Goal: Communication & Community: Connect with others

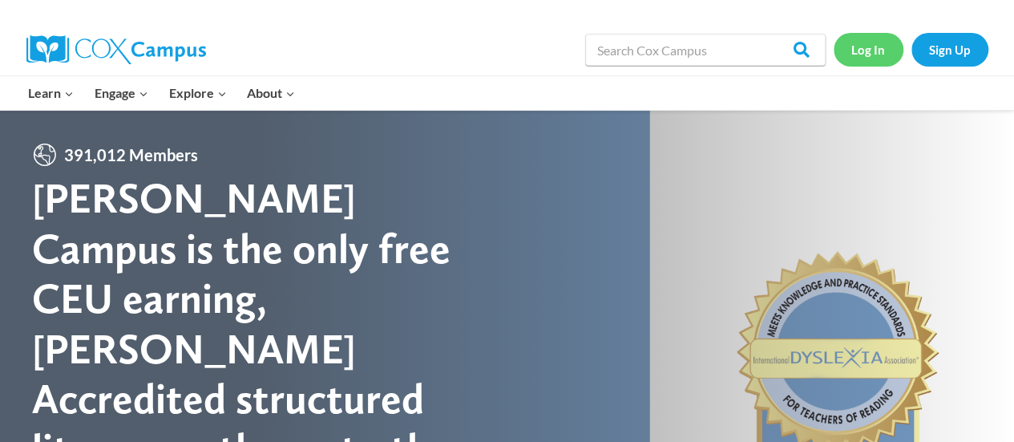
click at [857, 52] on link "Log In" at bounding box center [869, 49] width 70 height 33
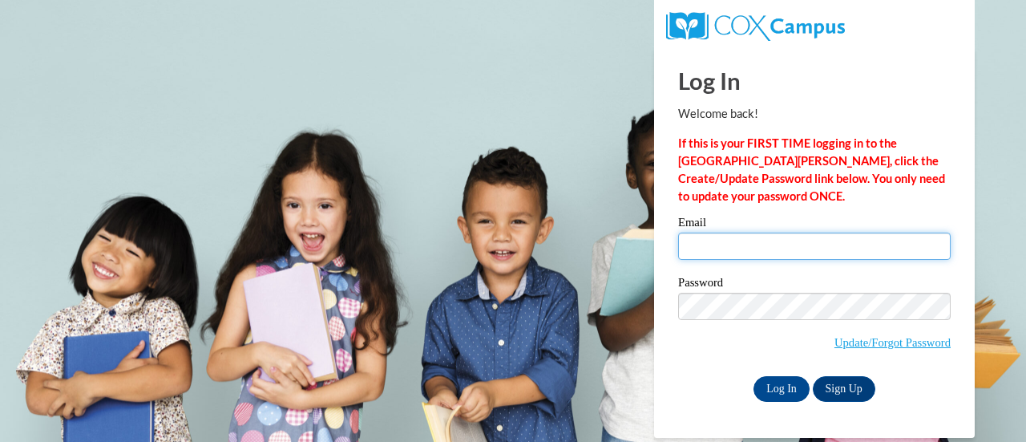
click at [750, 248] on input "Email" at bounding box center [814, 246] width 273 height 27
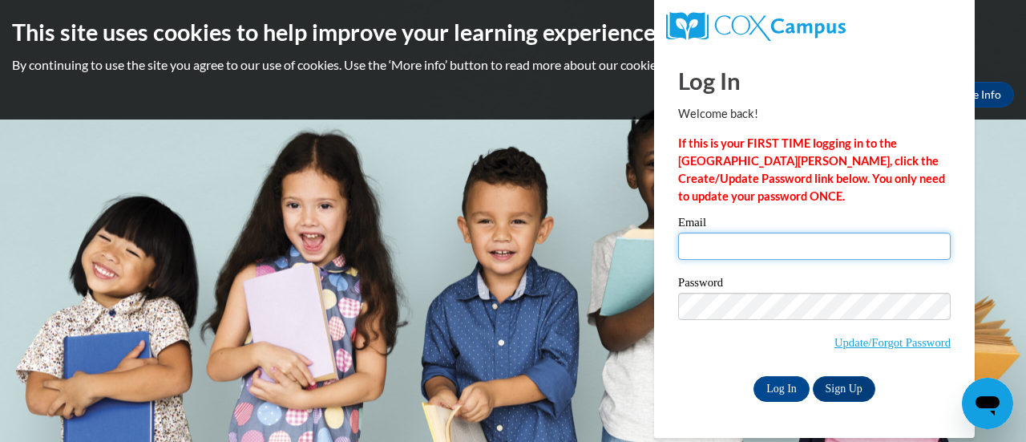
type input "bhanson@k12.com"
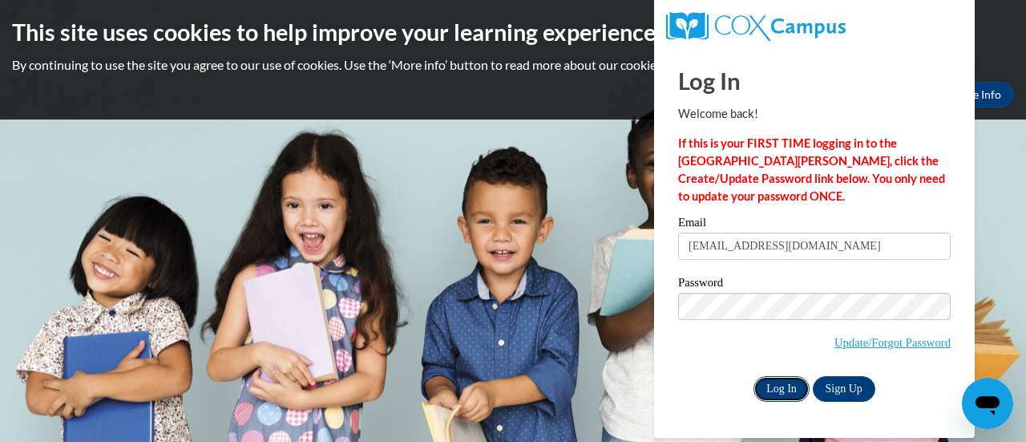
click at [784, 388] on input "Log In" at bounding box center [782, 389] width 56 height 26
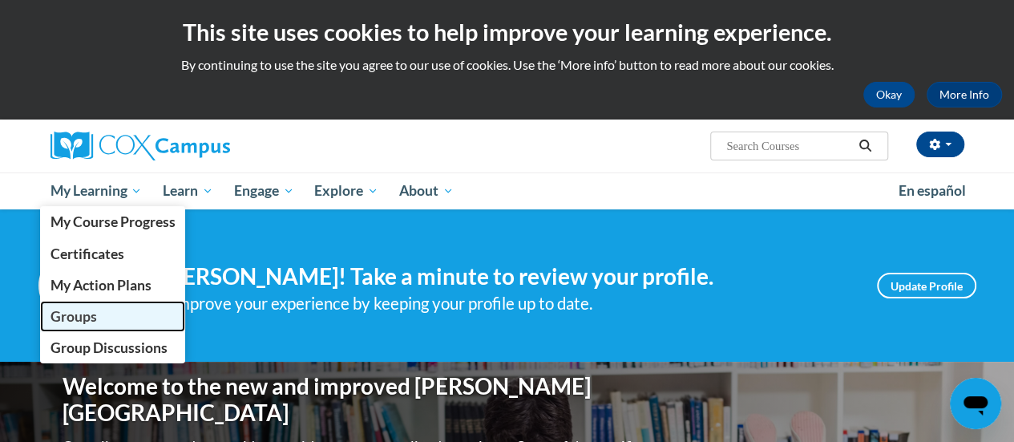
click at [75, 317] on span "Groups" at bounding box center [73, 316] width 47 height 17
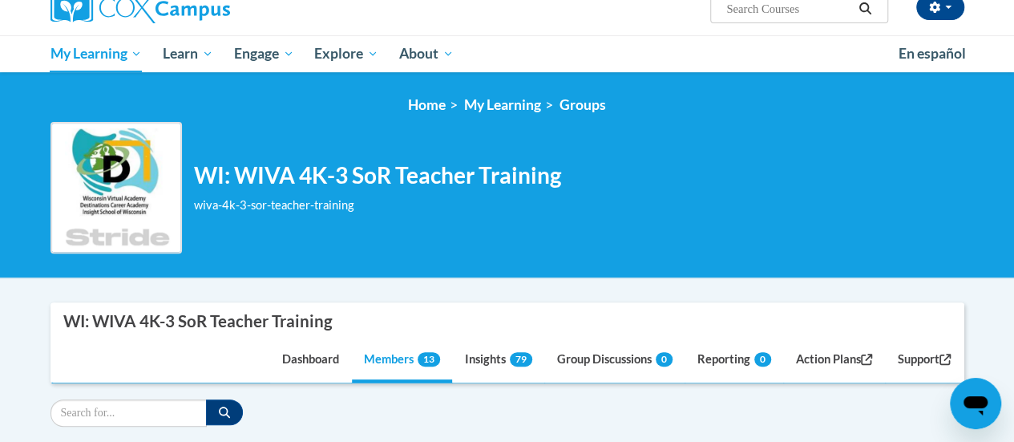
scroll to position [160, 0]
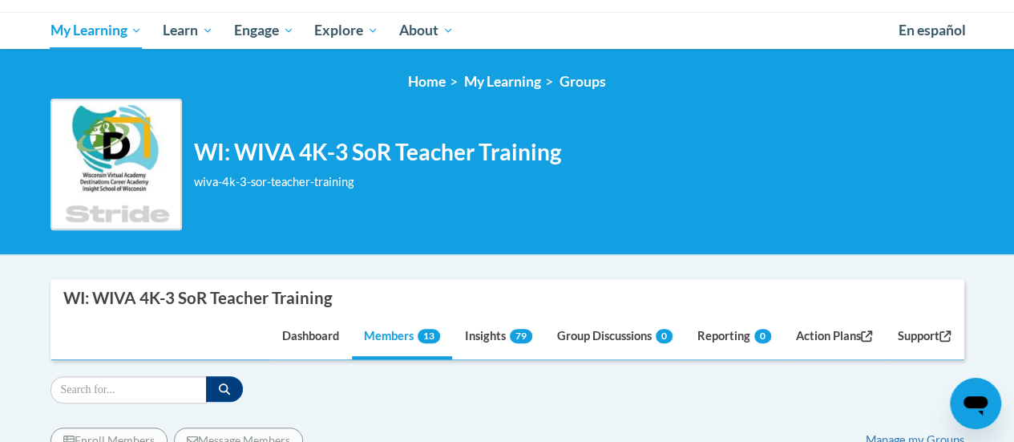
click at [97, 163] on img at bounding box center [116, 164] width 131 height 131
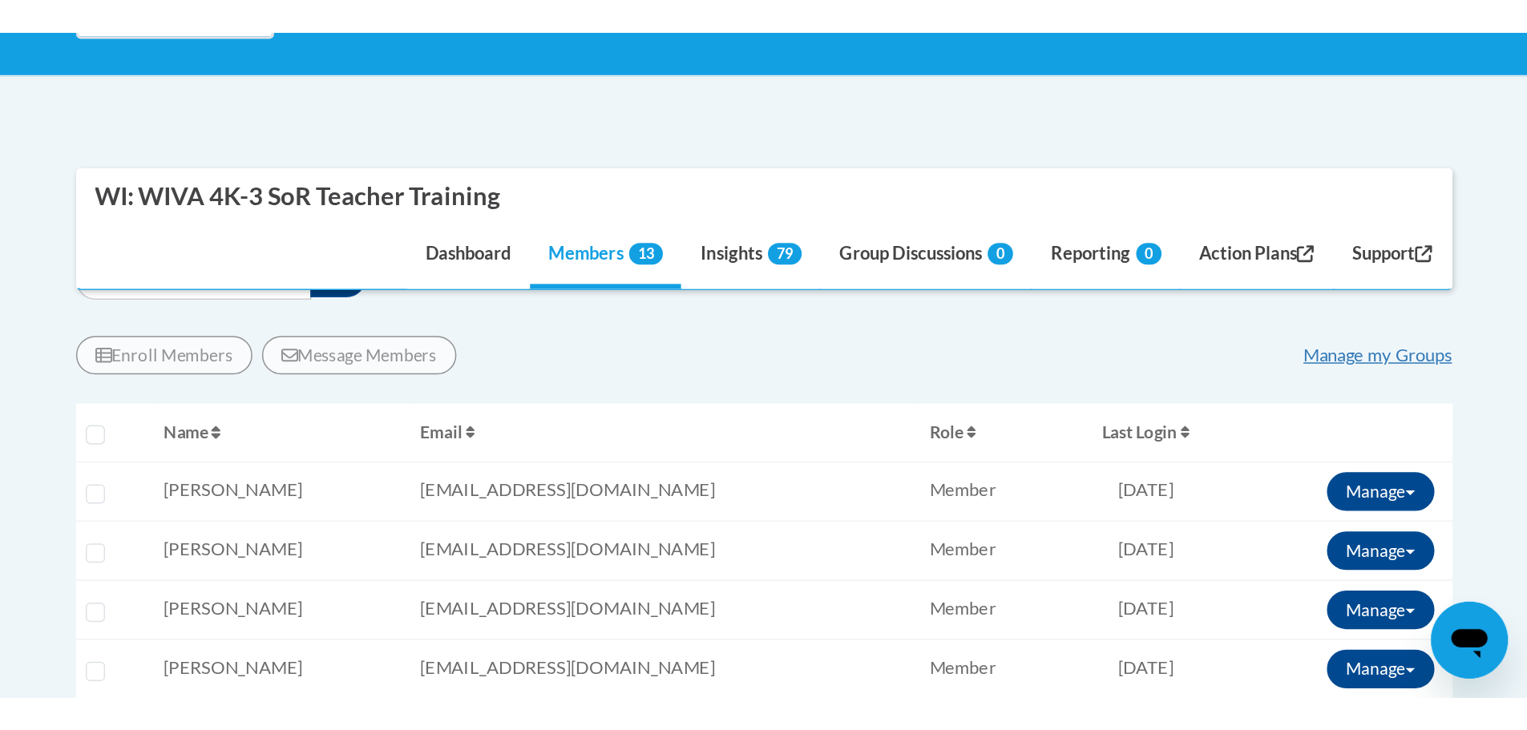
scroll to position [321, 0]
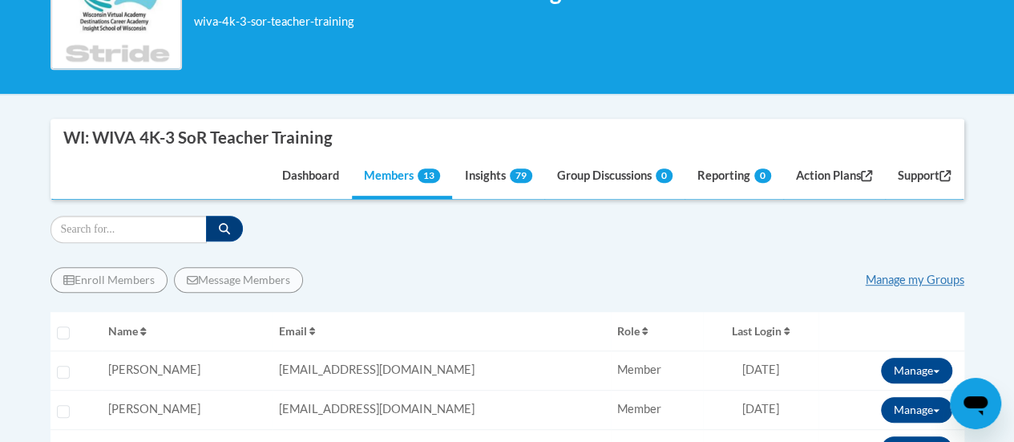
drag, startPoint x: 582, startPoint y: 53, endPoint x: 592, endPoint y: 46, distance: 12.0
click at [583, 53] on div "WI: WIVA 4K-3 SoR Teacher Training wiva-4k-3-sor-teacher-training Change Group …" at bounding box center [508, 3] width 914 height 131
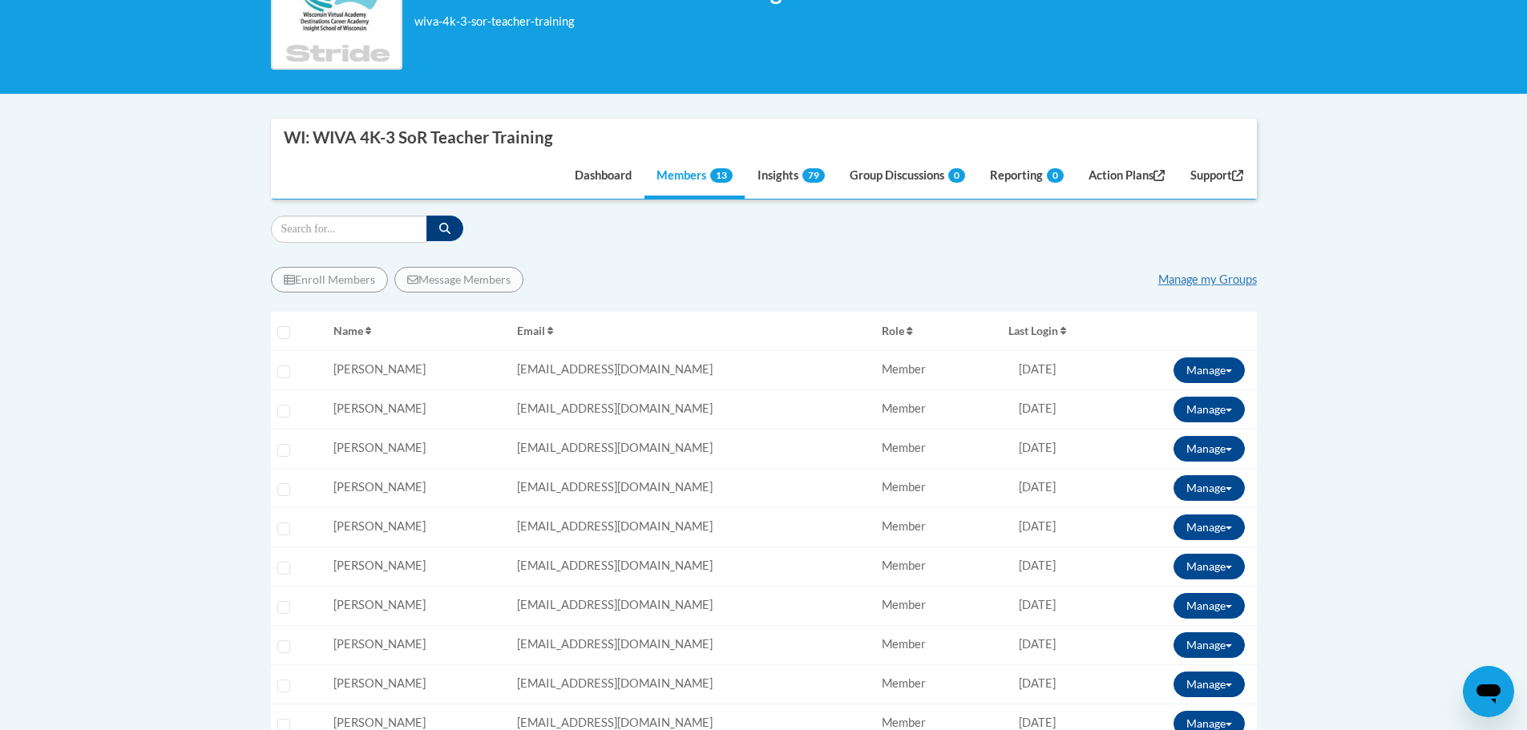
drag, startPoint x: 661, startPoint y: 255, endPoint x: 663, endPoint y: 224, distance: 31.4
click at [661, 253] on div "Enroll Members Message Members Manage my Groups « 1 » Selecting Name Email Role…" at bounding box center [764, 626] width 986 height 766
click at [680, 174] on link "Members 13" at bounding box center [695, 177] width 100 height 43
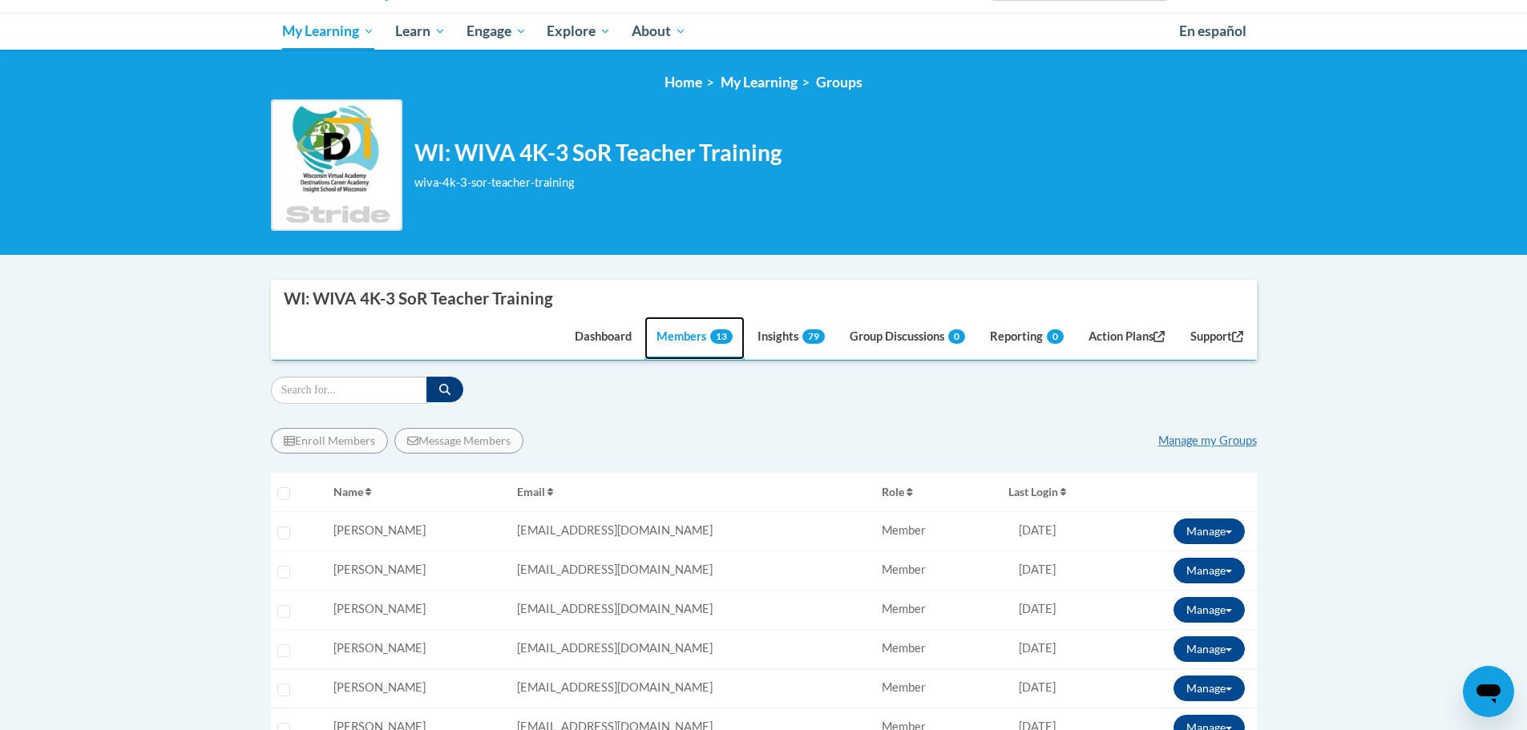
scroll to position [0, 0]
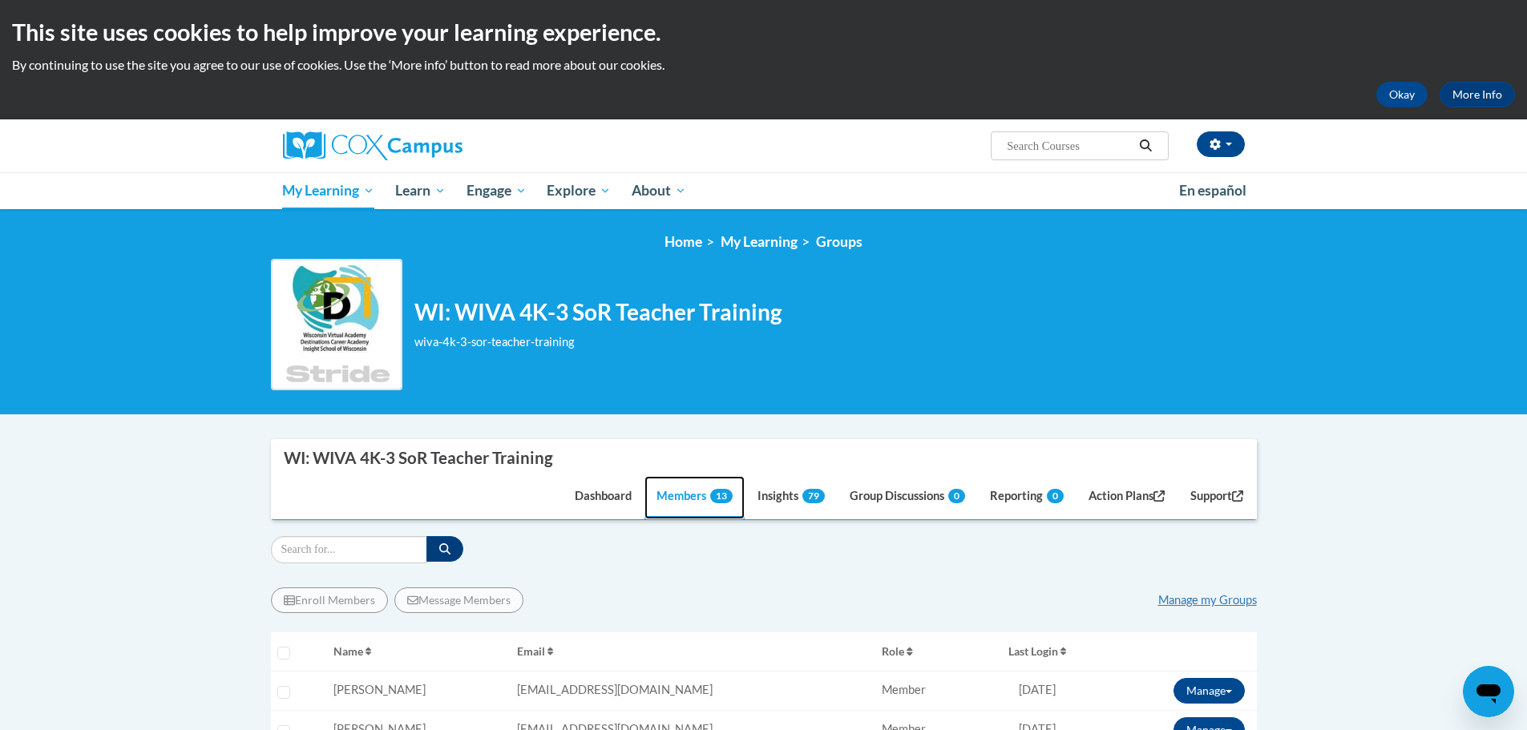
click at [678, 441] on link "Members 13" at bounding box center [695, 497] width 100 height 43
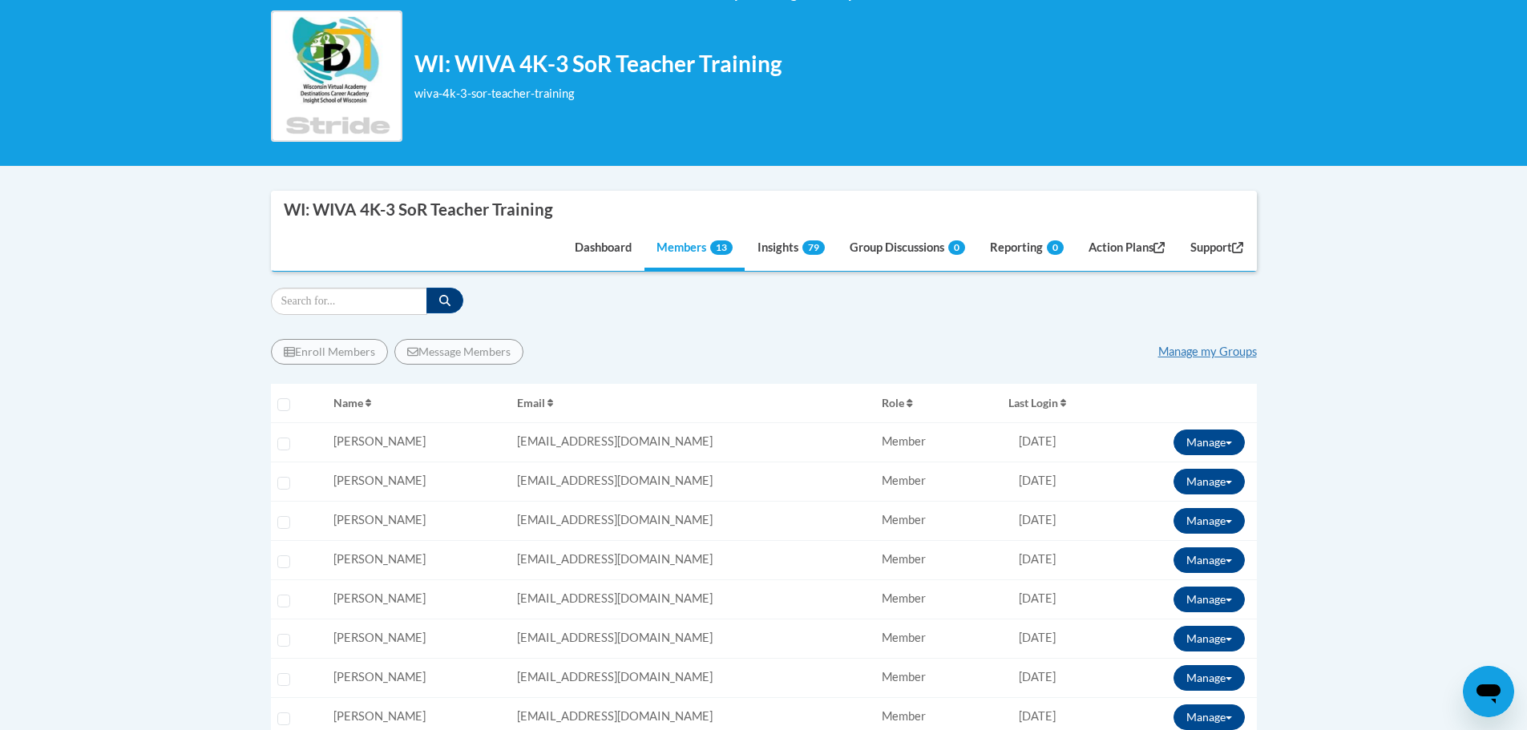
scroll to position [241, 0]
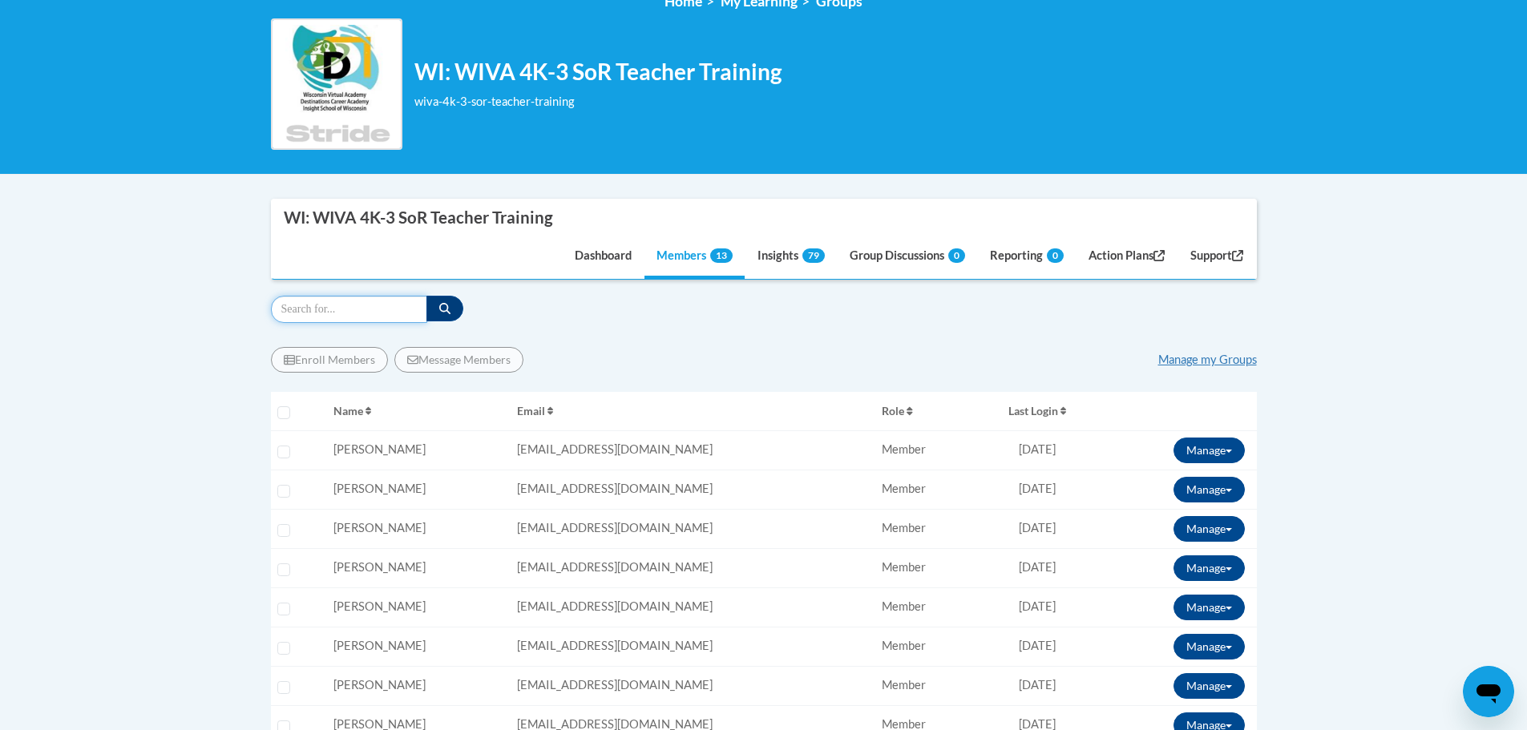
click at [325, 299] on input "Search" at bounding box center [349, 309] width 156 height 27
type input "alyssa kossack"
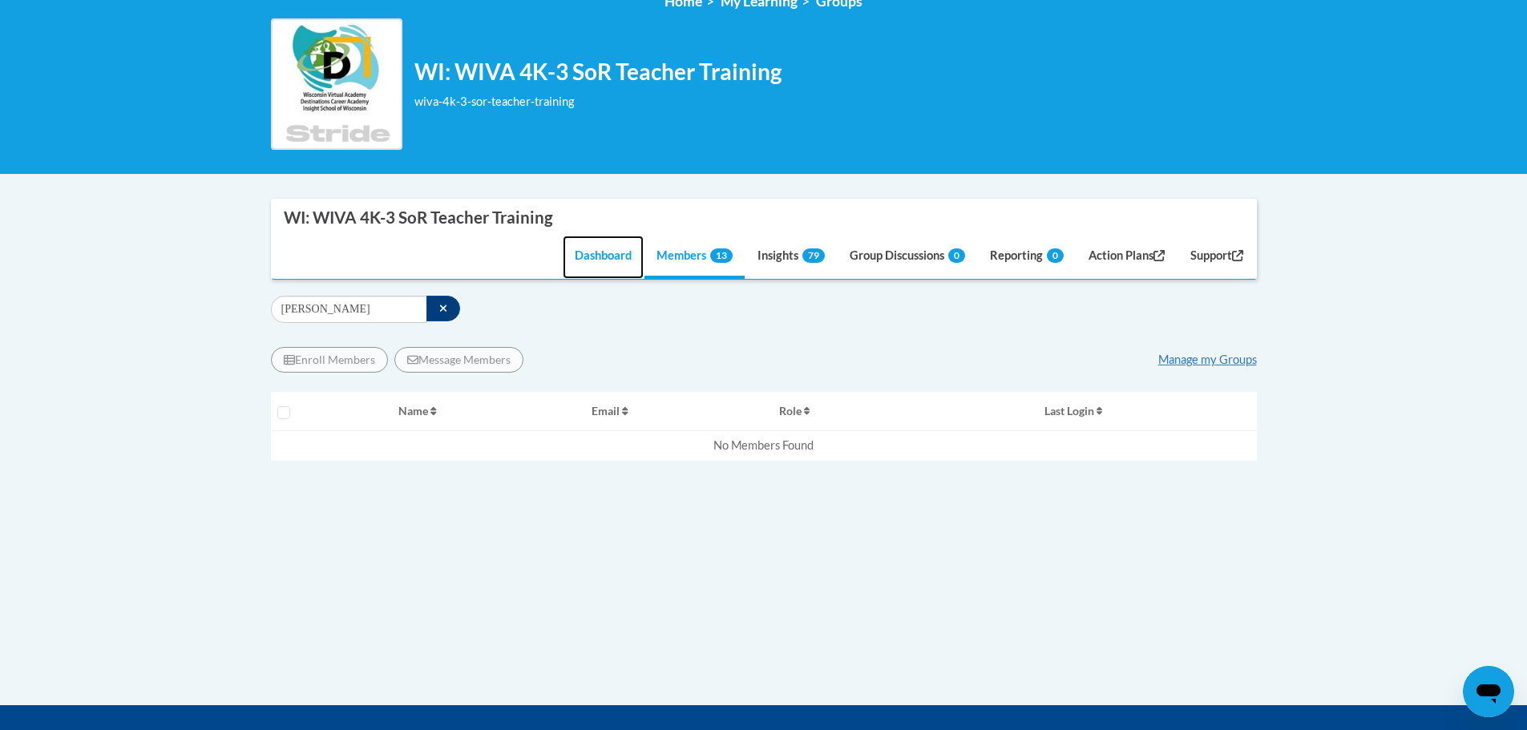
click at [593, 253] on link "Dashboard" at bounding box center [603, 257] width 81 height 43
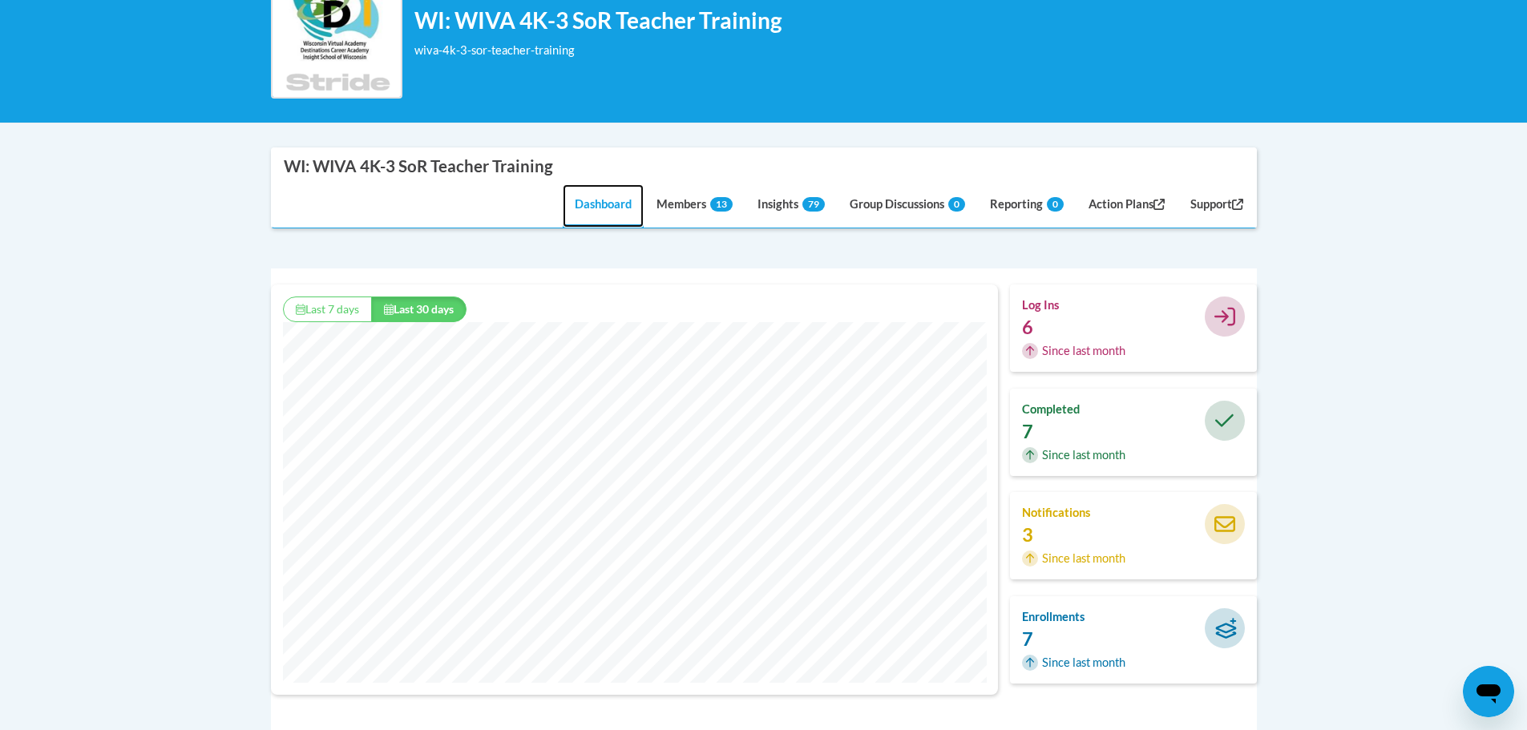
scroll to position [321, 0]
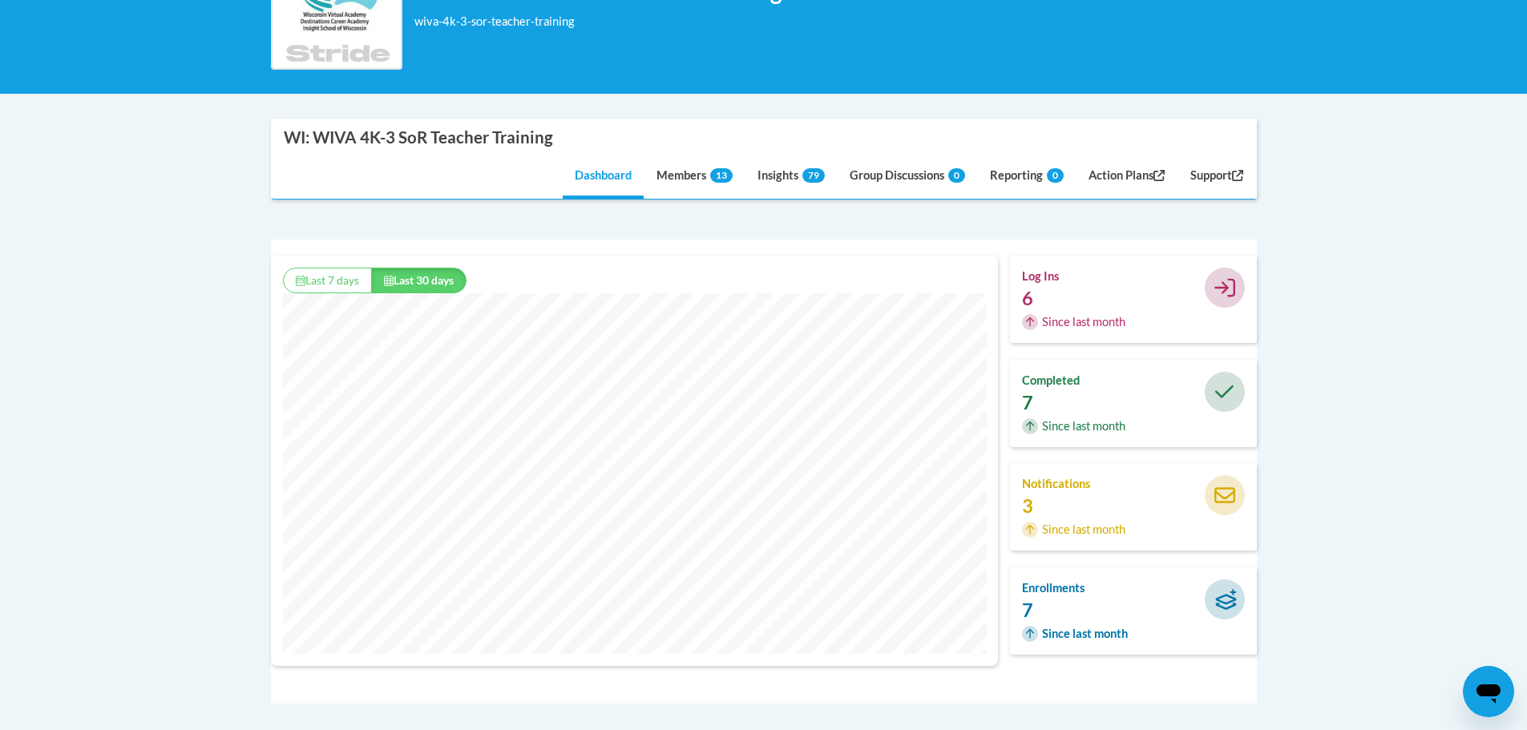
click at [1025, 441] on div "7" at bounding box center [1081, 610] width 119 height 18
click at [1025, 441] on icon at bounding box center [1226, 599] width 23 height 21
click at [669, 171] on link "Members 13" at bounding box center [695, 177] width 100 height 43
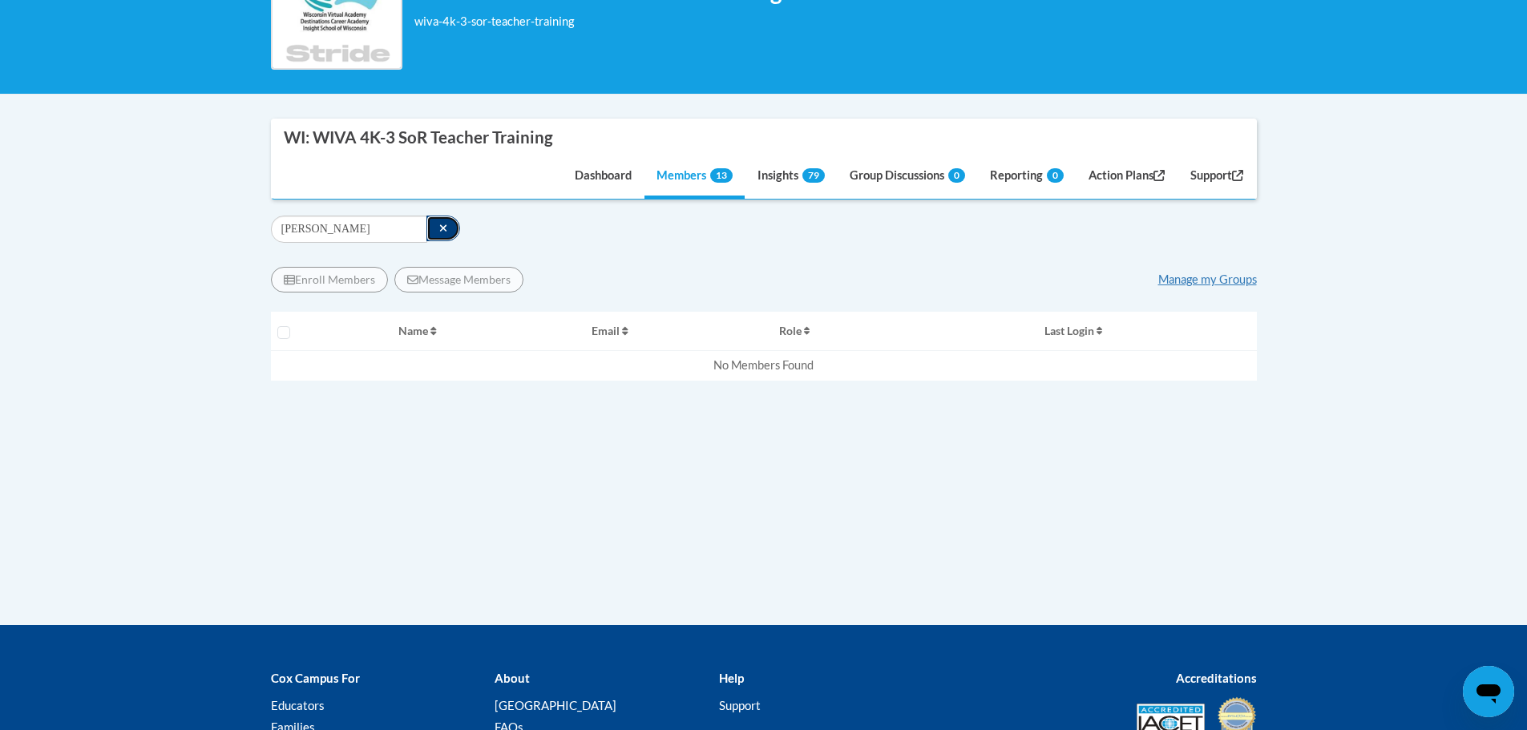
click at [446, 227] on button "button" at bounding box center [444, 229] width 34 height 26
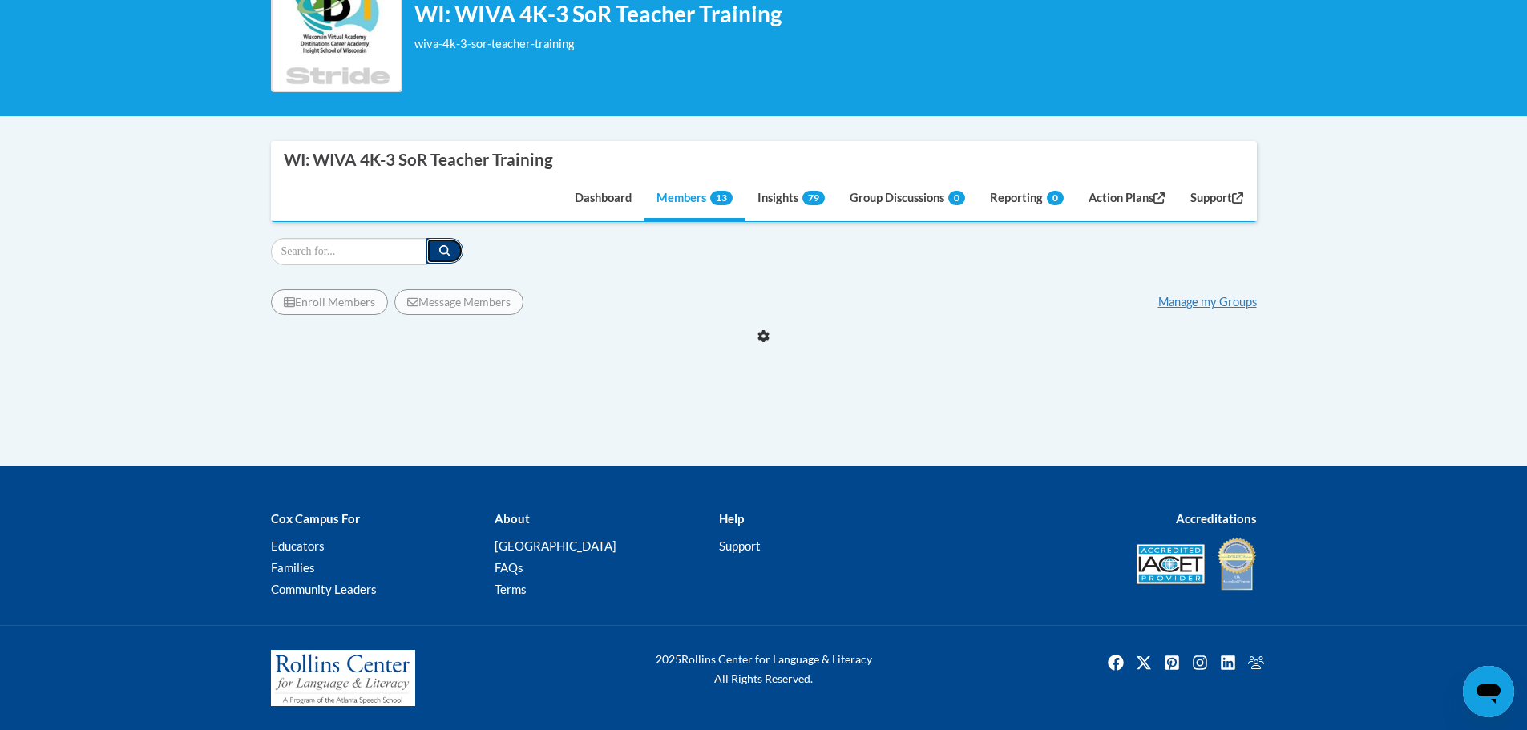
scroll to position [298, 0]
click at [1025, 298] on link "Manage my Groups" at bounding box center [1208, 302] width 99 height 14
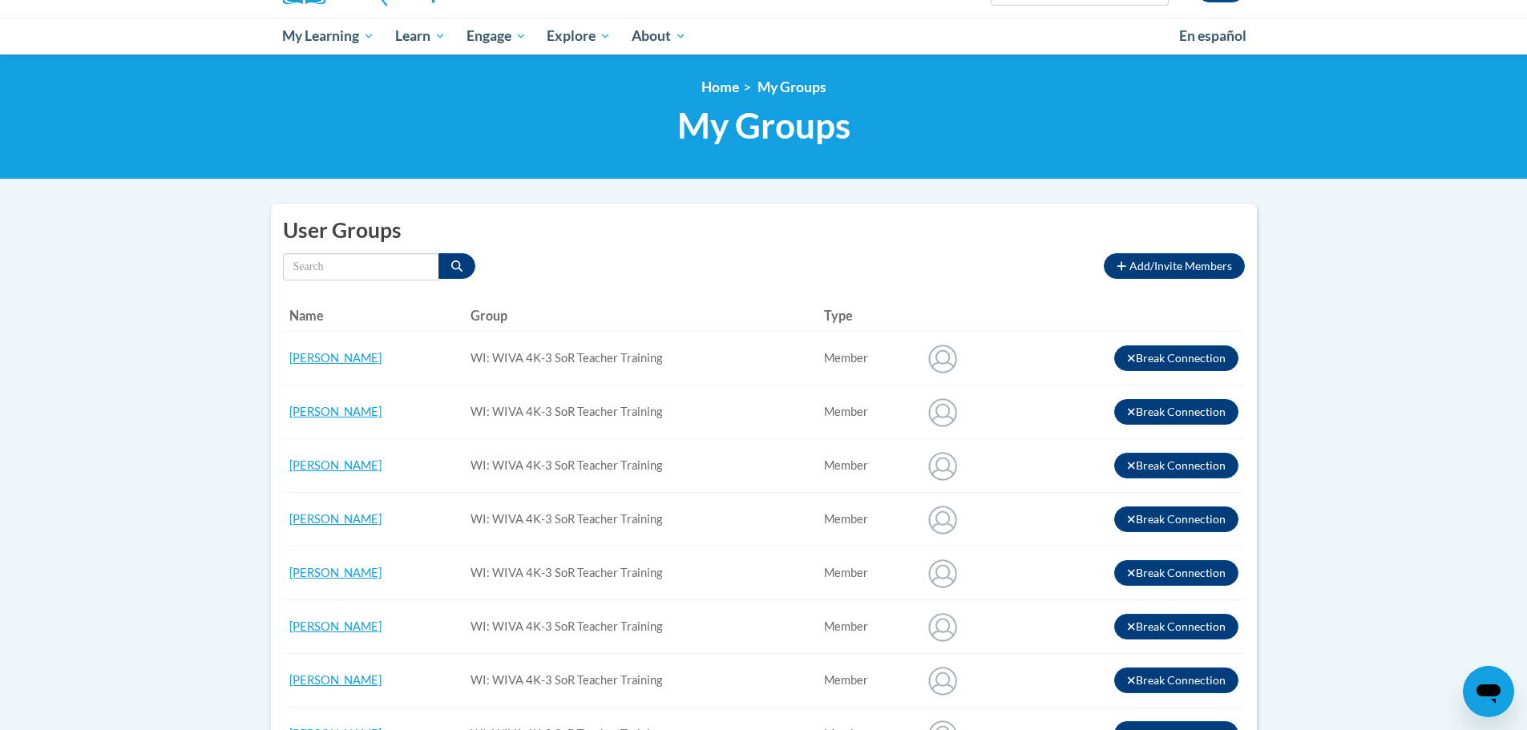
scroll to position [160, 0]
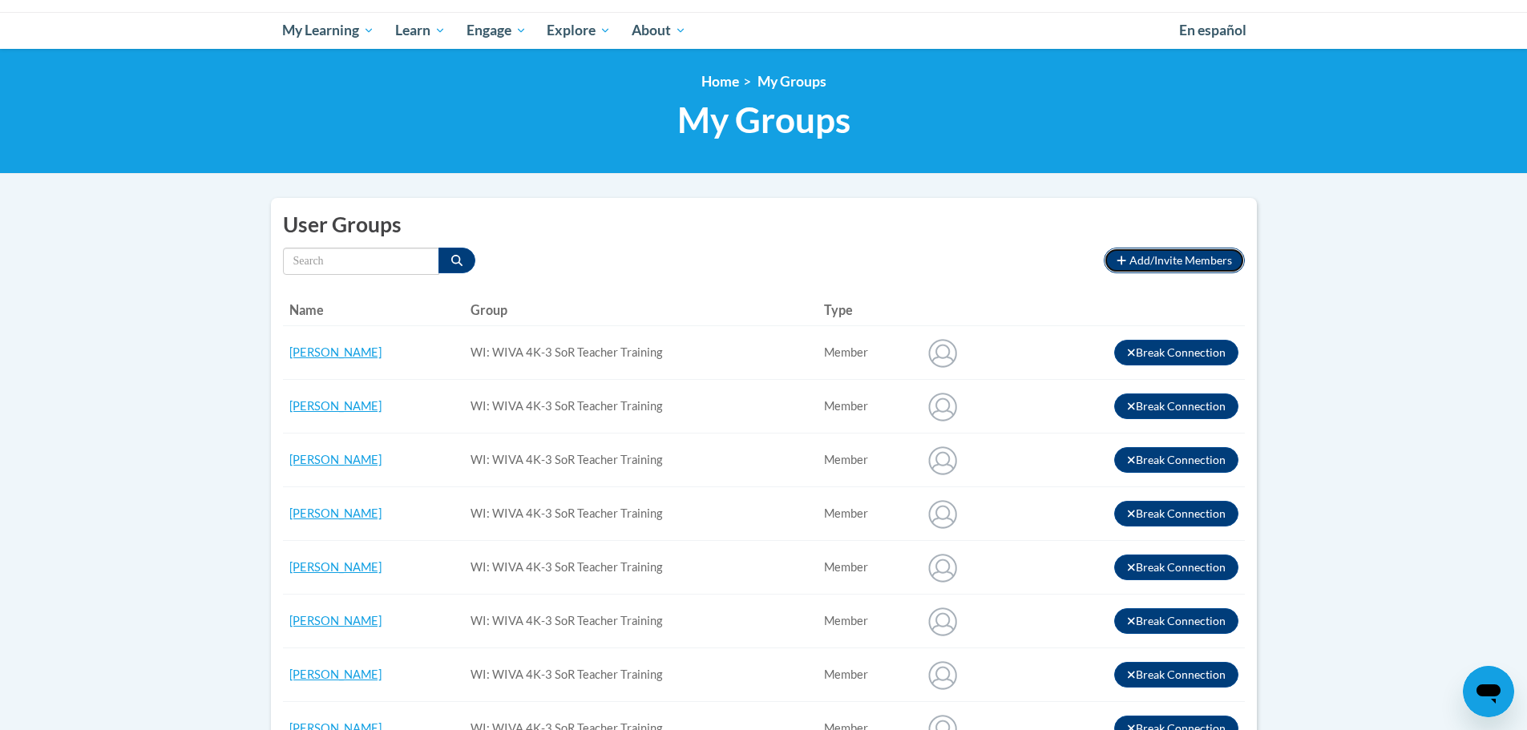
click at [1182, 259] on span "Add/Invite Members" at bounding box center [1181, 260] width 103 height 14
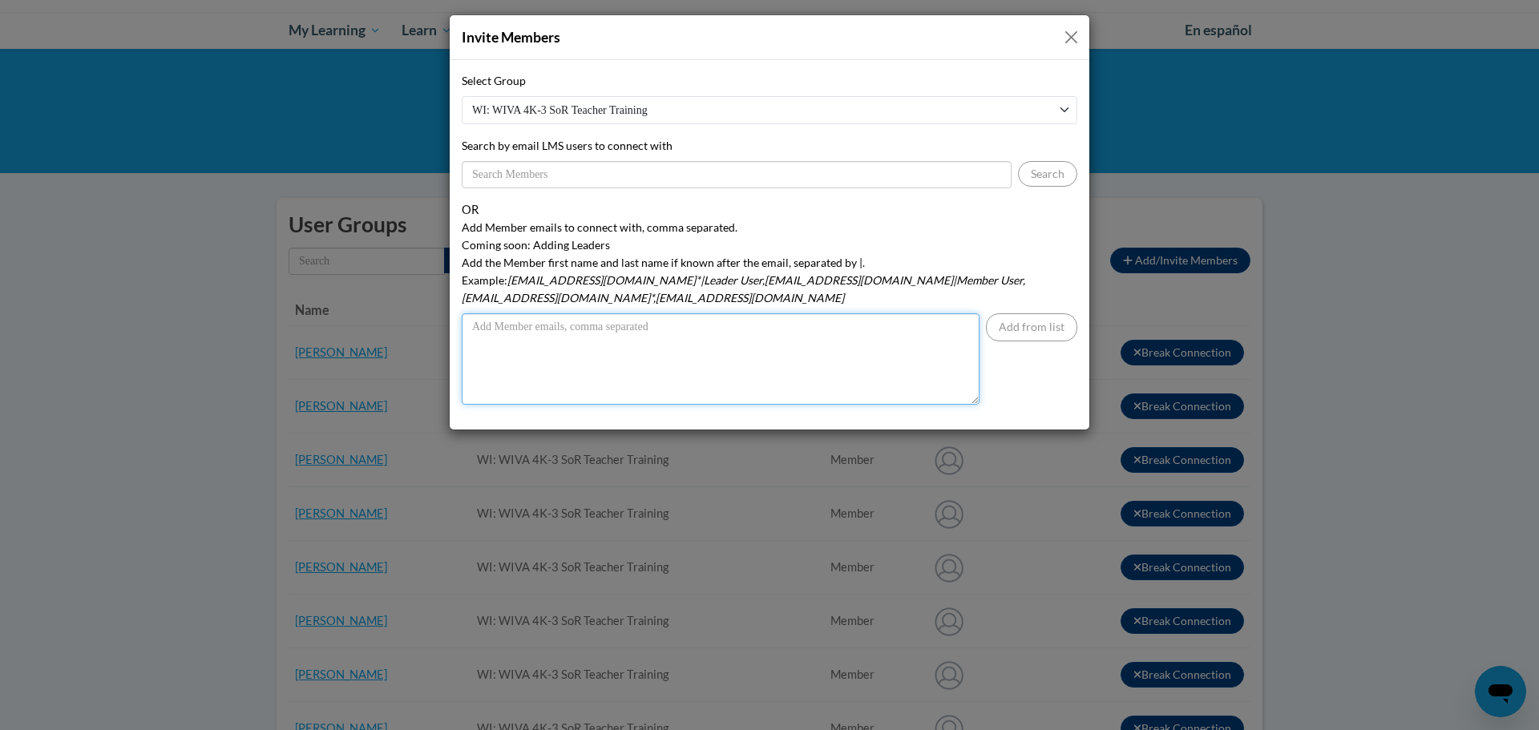
click at [479, 313] on textarea "Add Member emails to connect with, comma separated. Coming soon: Adding Leaders…" at bounding box center [721, 358] width 518 height 91
click at [575, 313] on textarea "akossack@wivcs.org.abaltes@[EMAIL_ADDRESS][DOMAIN_NAME]," at bounding box center [721, 358] width 518 height 91
click at [671, 313] on textarea "[EMAIL_ADDRESS][DOMAIN_NAME],[EMAIL_ADDRESS]@[DOMAIN_NAME]," at bounding box center [721, 358] width 518 height 91
drag, startPoint x: 782, startPoint y: 308, endPoint x: 793, endPoint y: 316, distance: 13.8
click at [782, 313] on textarea "[EMAIL_ADDRESS][DOMAIN_NAME],[EMAIL_ADDRESS][DOMAIN_NAME],[EMAIL_ADDRESS][DOMAI…" at bounding box center [721, 358] width 518 height 91
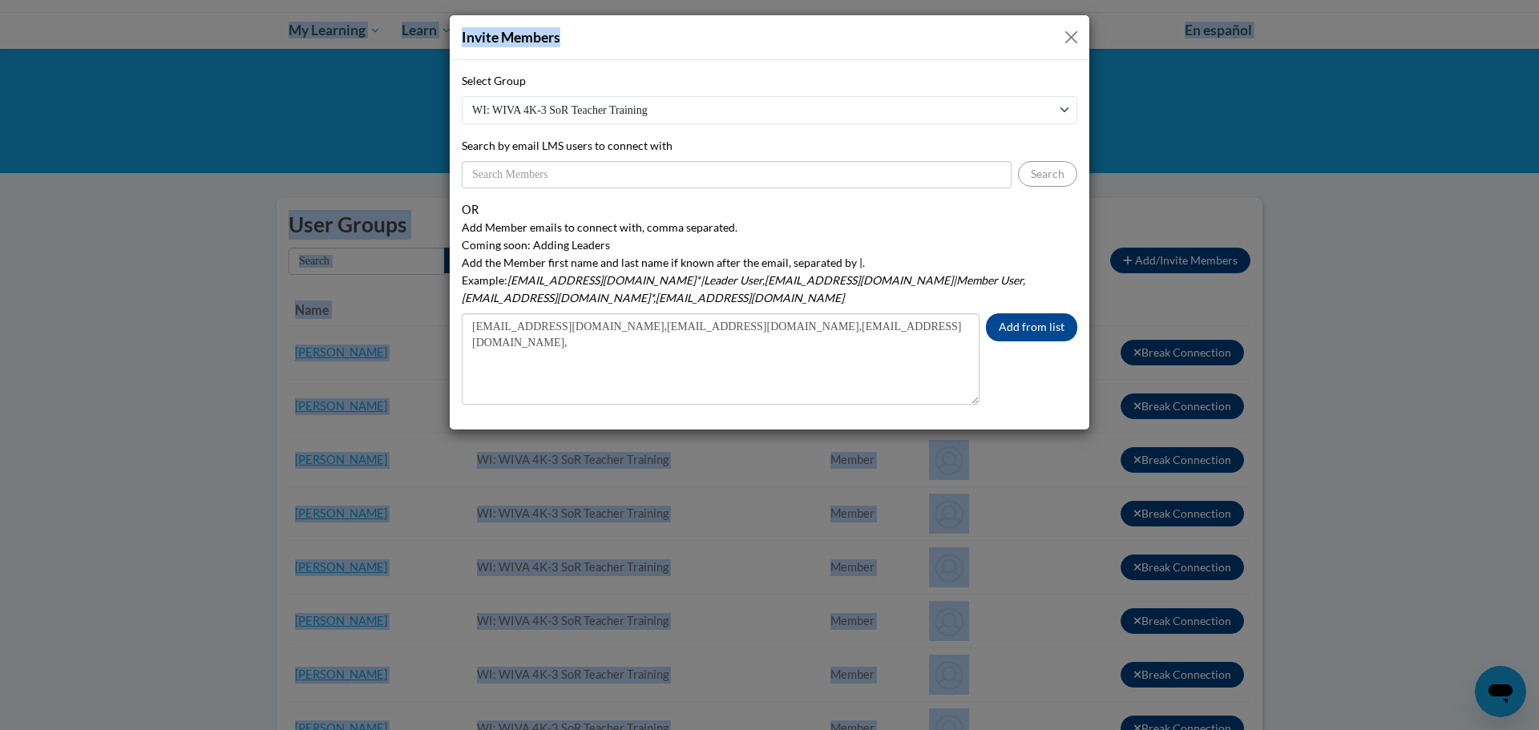
drag, startPoint x: 778, startPoint y: 35, endPoint x: 1032, endPoint y: -32, distance: 262.1
click at [1032, 0] on html "This site uses cookies to help improve your learning experience. By continuing …" at bounding box center [769, 205] width 1539 height 730
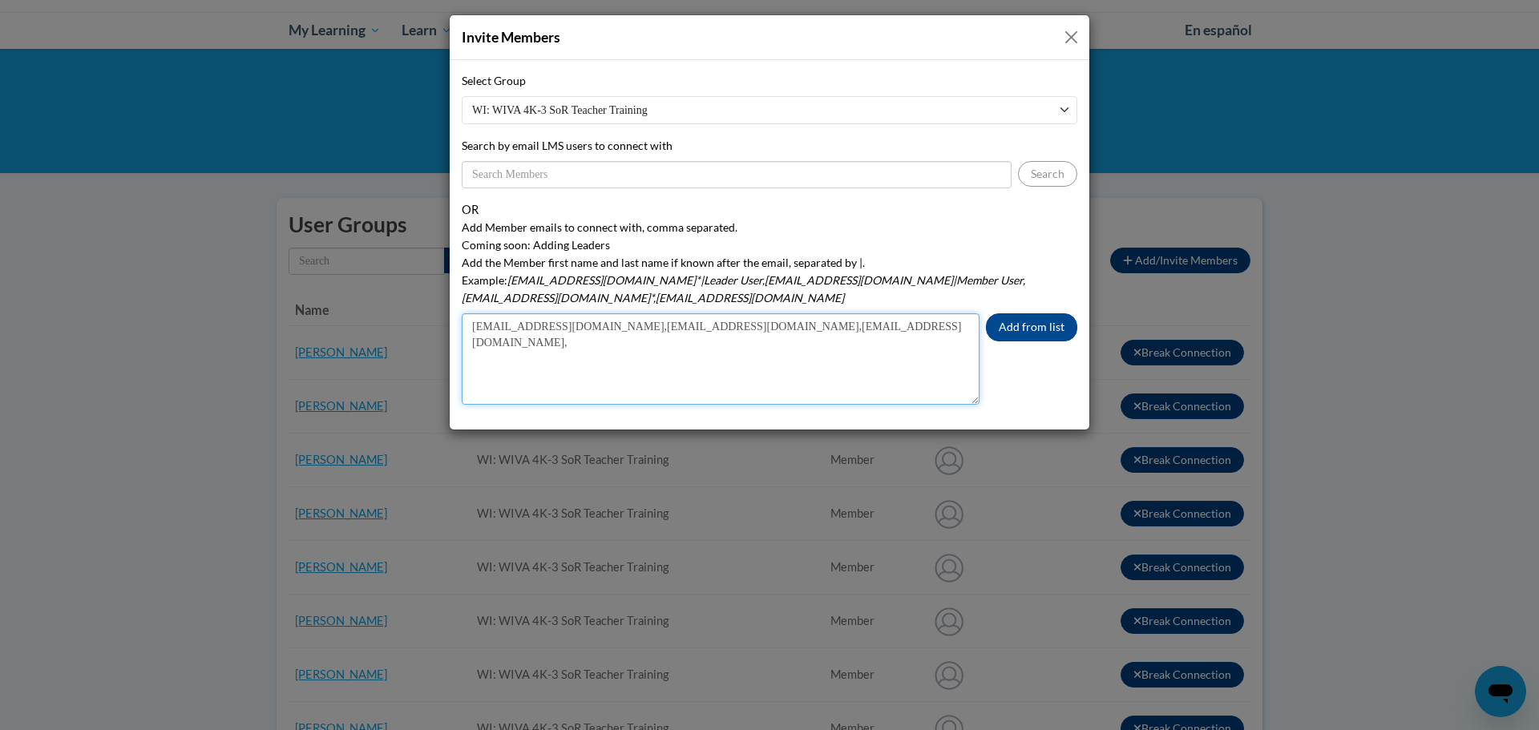
click at [787, 313] on textarea "[EMAIL_ADDRESS][DOMAIN_NAME],[EMAIL_ADDRESS][DOMAIN_NAME],[EMAIL_ADDRESS][DOMAI…" at bounding box center [721, 358] width 518 height 91
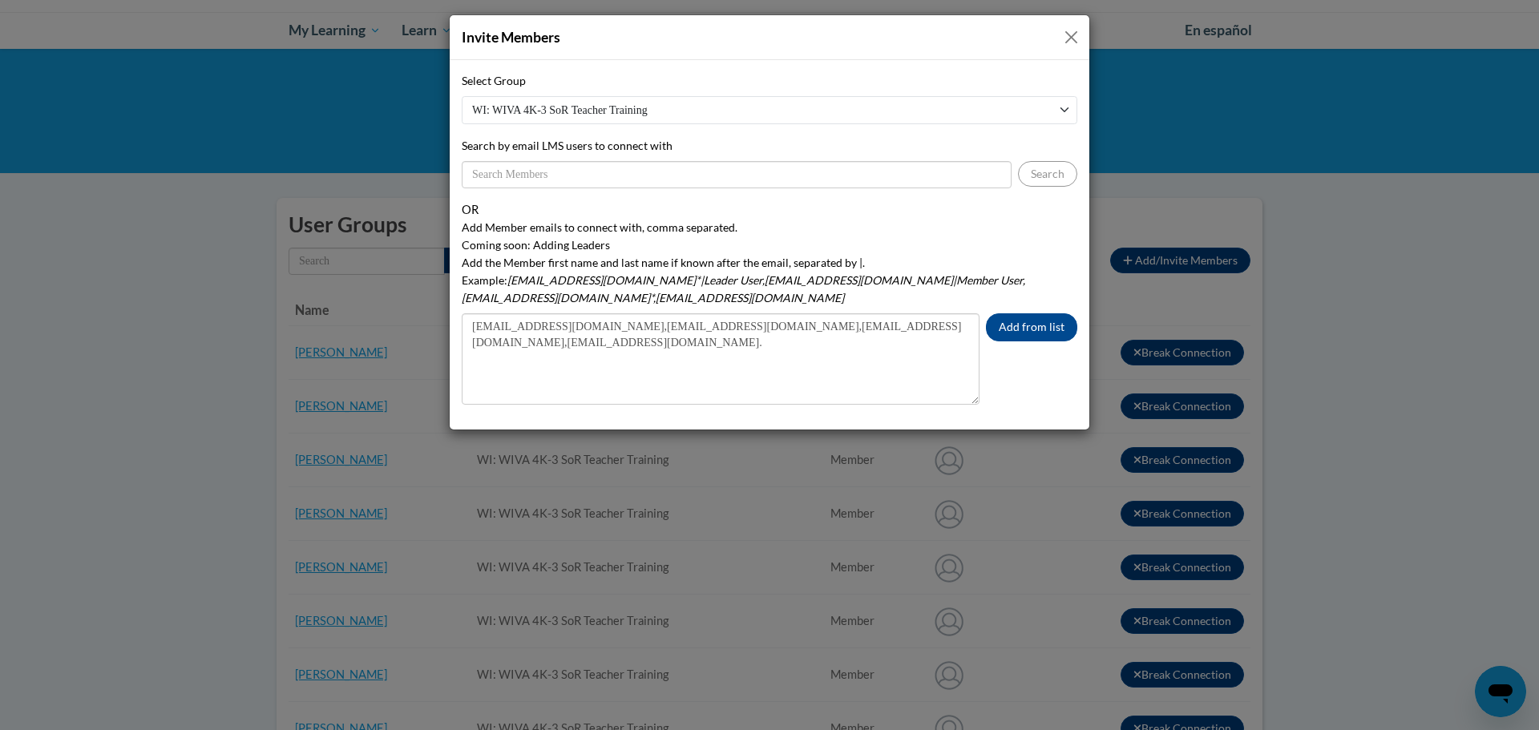
drag, startPoint x: 920, startPoint y: 39, endPoint x: 953, endPoint y: 32, distance: 34.4
click at [953, 32] on div "Invite Members" at bounding box center [770, 37] width 640 height 45
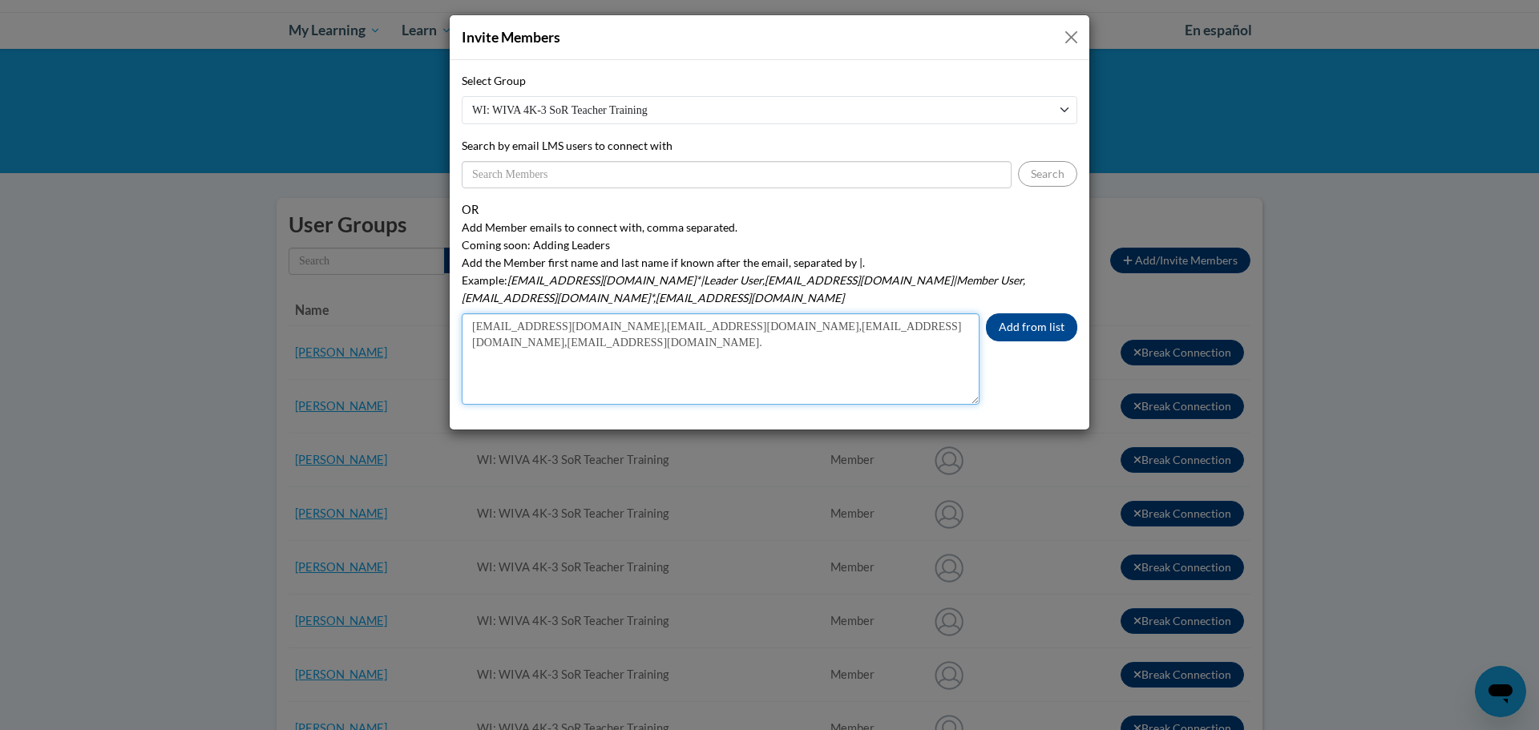
click at [893, 313] on textarea "[EMAIL_ADDRESS][DOMAIN_NAME],[EMAIL_ADDRESS][DOMAIN_NAME],[EMAIL_ADDRESS][DOMAI…" at bounding box center [721, 358] width 518 height 91
type textarea "[EMAIL_ADDRESS][DOMAIN_NAME],[EMAIL_ADDRESS][DOMAIN_NAME],[EMAIL_ADDRESS][DOMAI…"
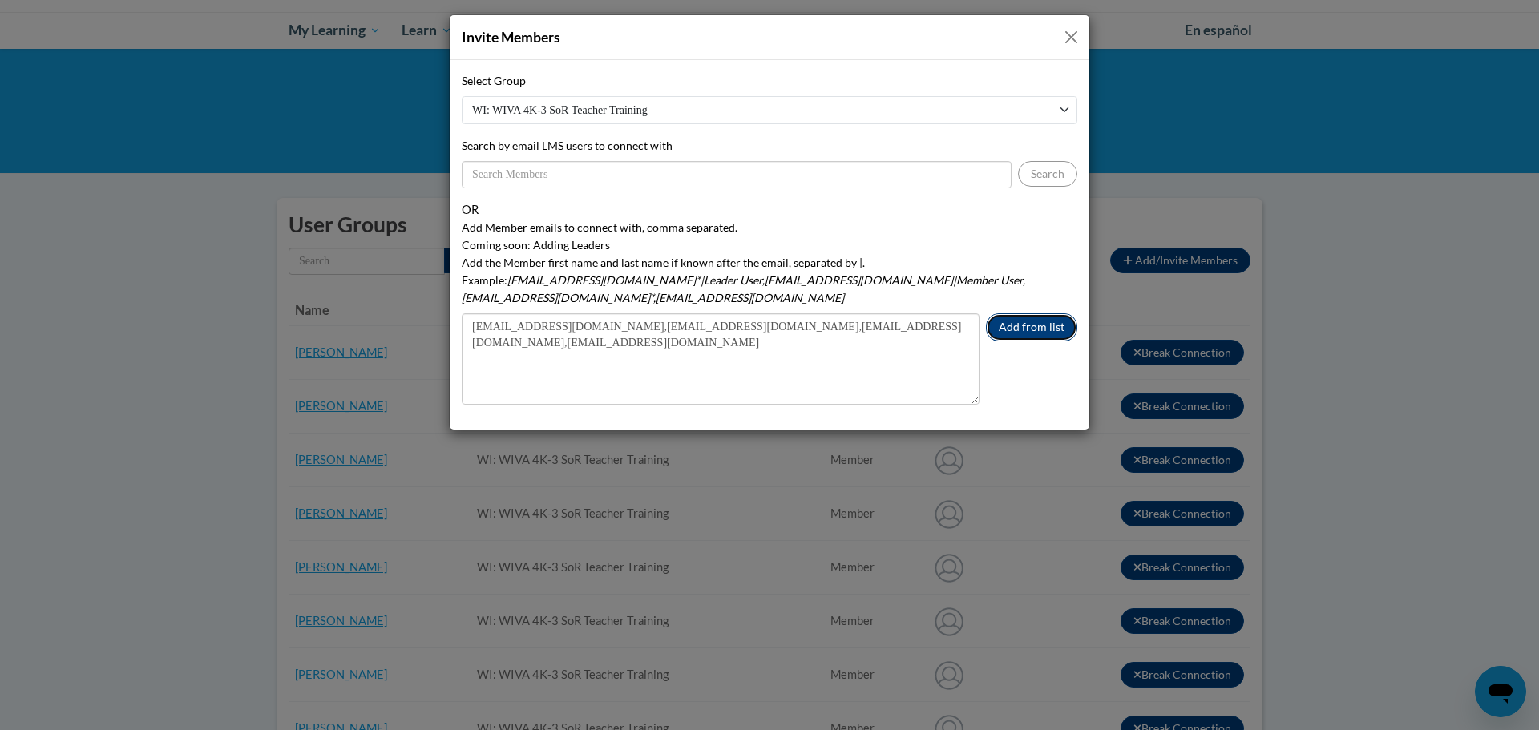
click at [1043, 313] on button "Add from list" at bounding box center [1031, 327] width 91 height 28
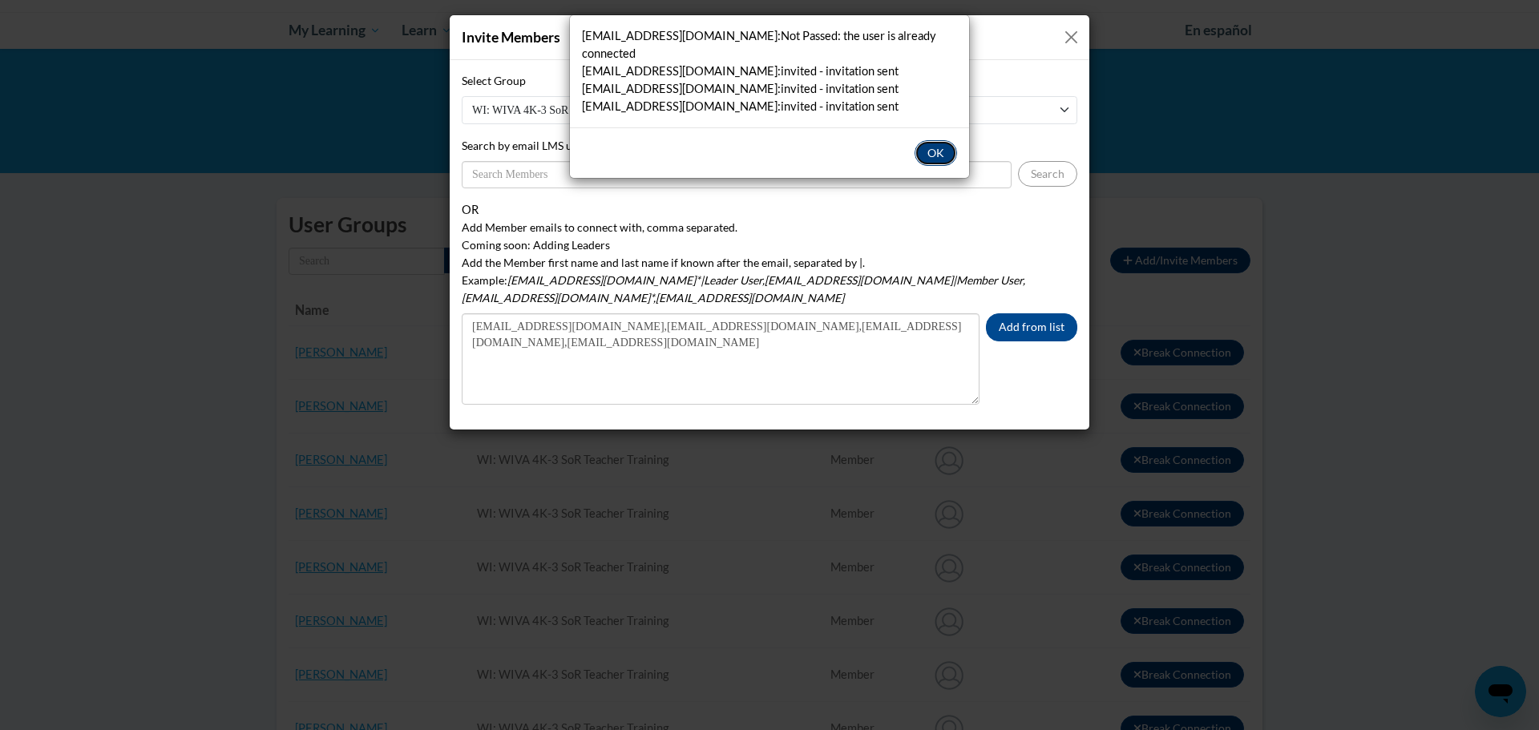
click at [942, 140] on button "OK" at bounding box center [936, 153] width 42 height 26
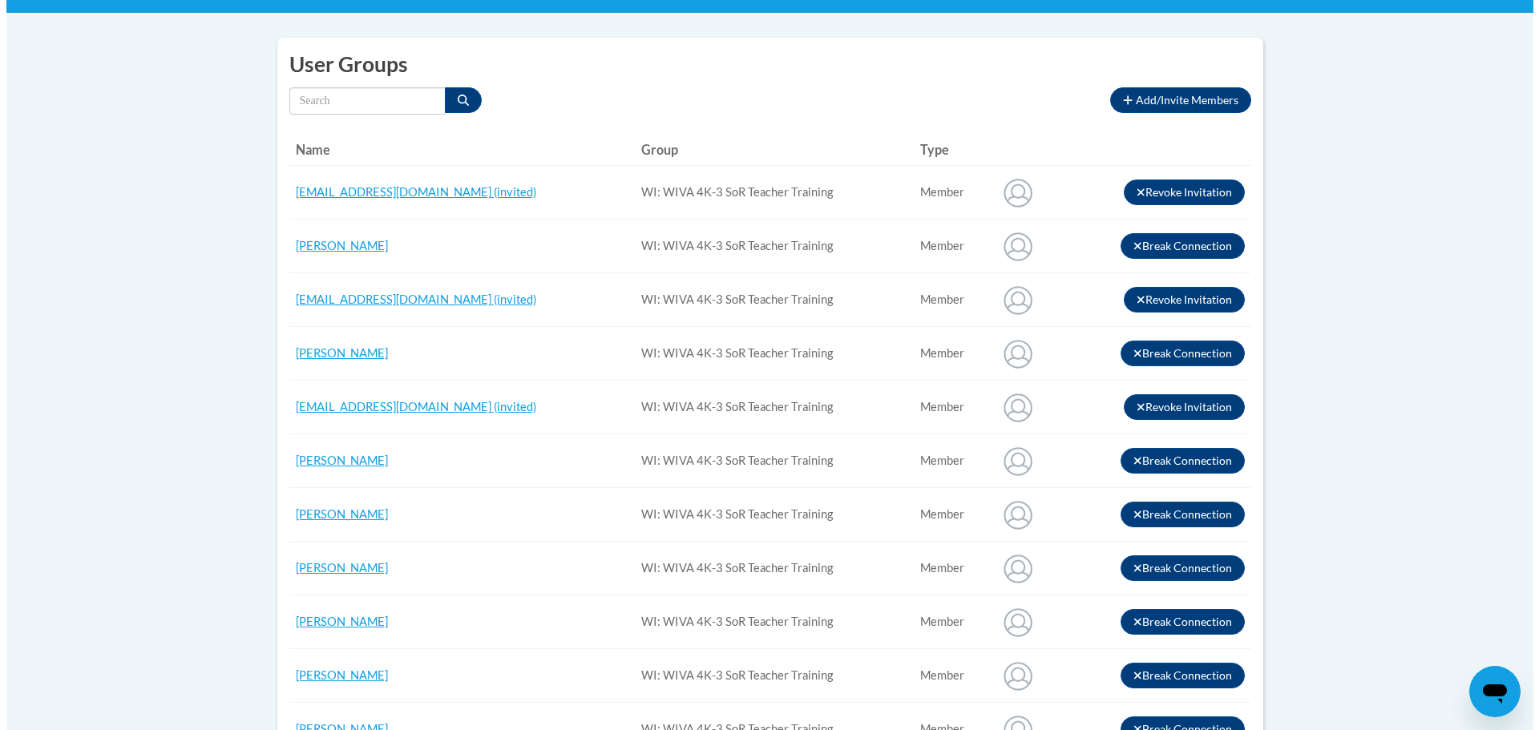
scroll to position [241, 0]
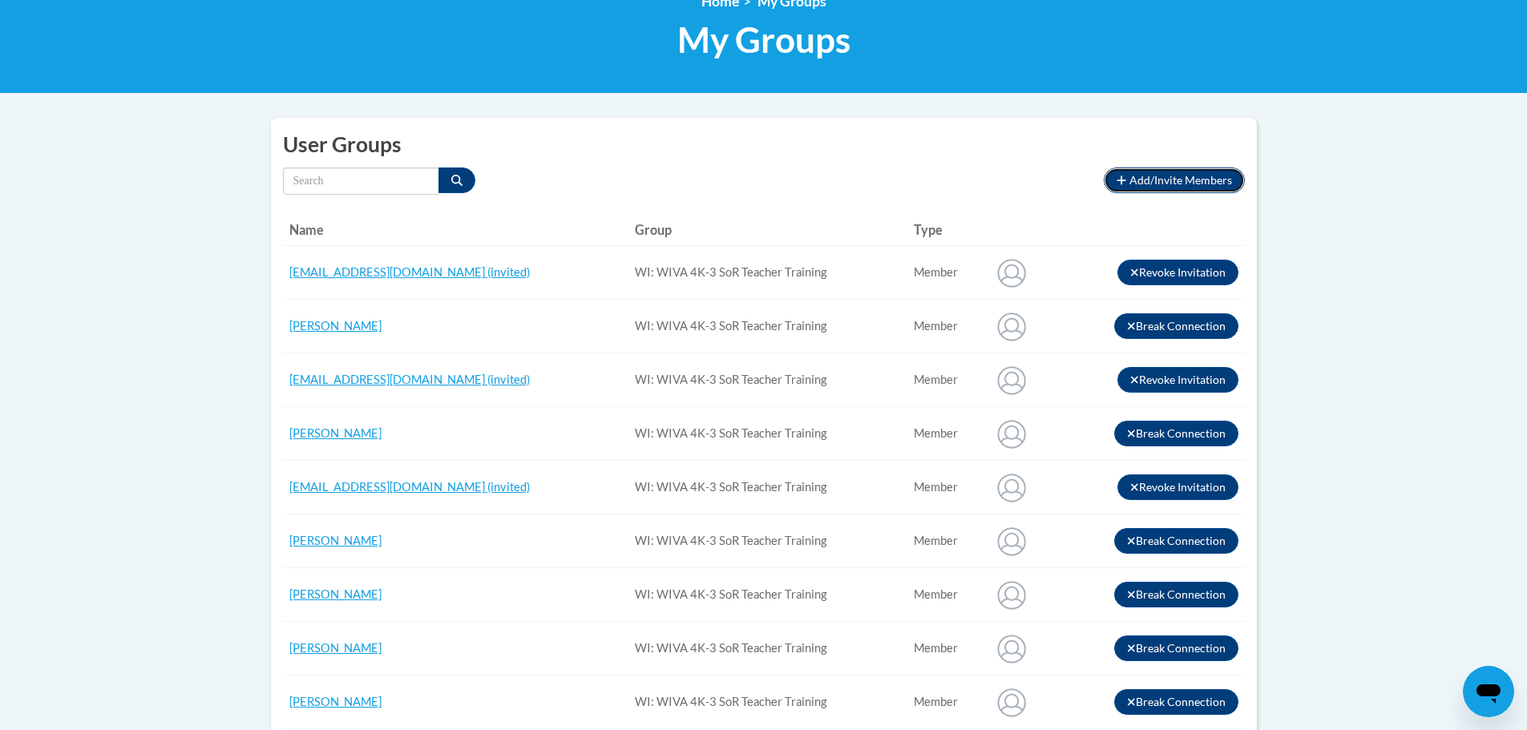
click at [1177, 183] on span "Add/Invite Members" at bounding box center [1181, 180] width 103 height 14
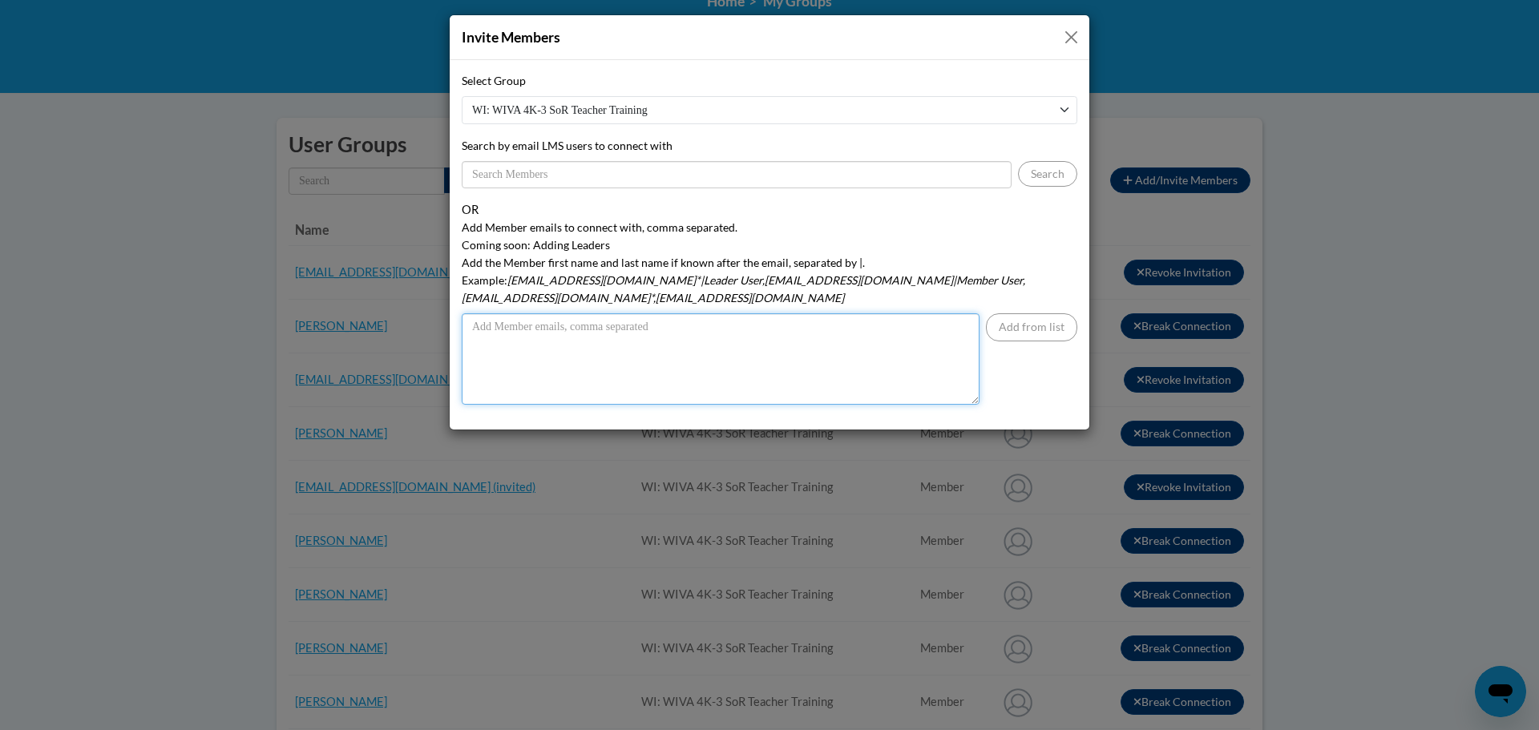
click at [476, 313] on textarea "Add Member emails to connect with, comma separated. Coming soon: Adding Leaders…" at bounding box center [721, 358] width 518 height 91
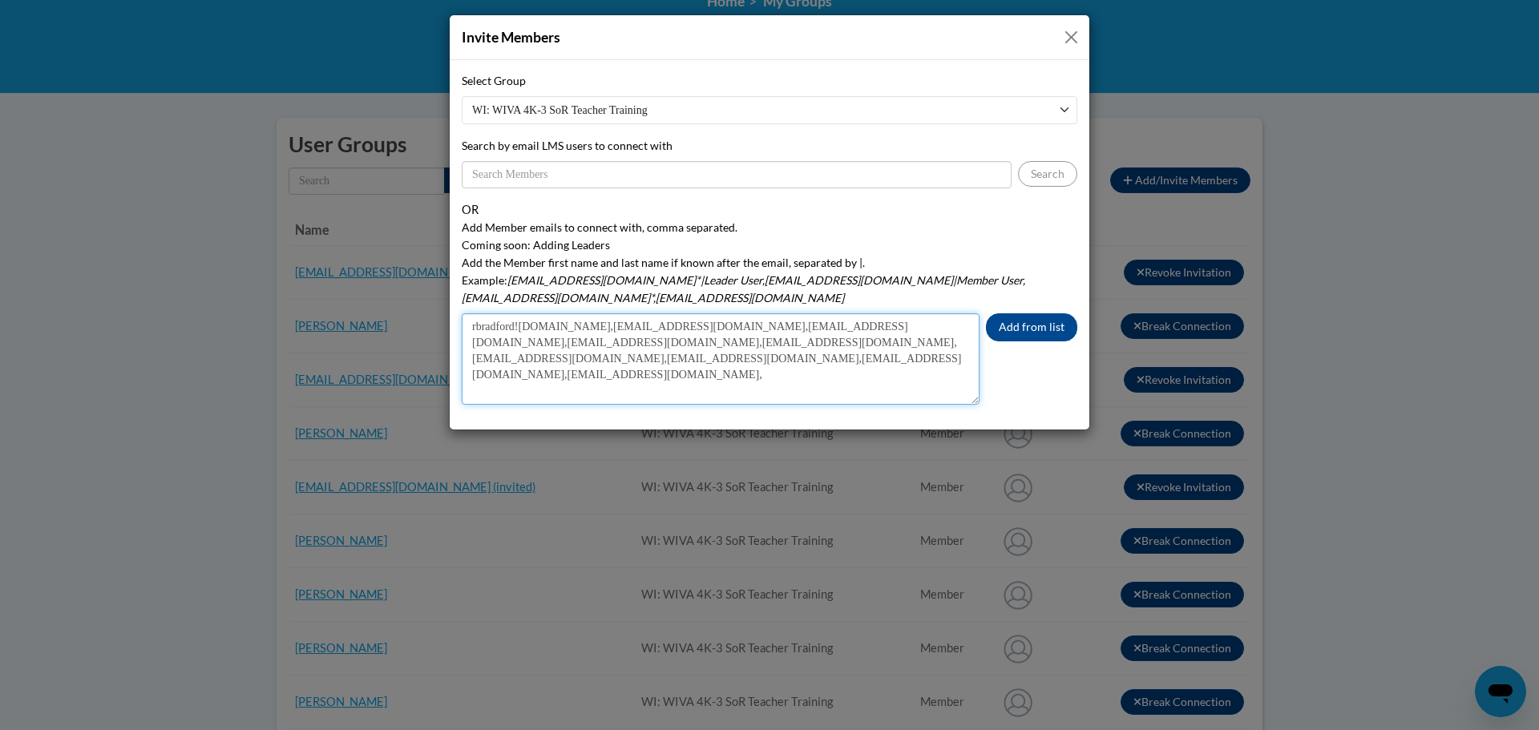
click at [888, 328] on textarea "rbradford![DOMAIN_NAME],[EMAIL_ADDRESS][DOMAIN_NAME],[EMAIL_ADDRESS][DOMAIN_NAM…" at bounding box center [721, 358] width 518 height 91
click at [896, 362] on textarea "rbradford![DOMAIN_NAME],[EMAIL_ADDRESS][DOMAIN_NAME],[EMAIL_ADDRESS][DOMAIN_NAM…" at bounding box center [721, 358] width 518 height 91
click at [602, 372] on textarea "rbradford![DOMAIN_NAME],[EMAIL_ADDRESS][DOMAIN_NAME],[EMAIL_ADDRESS][DOMAIN_NAM…" at bounding box center [721, 358] width 518 height 91
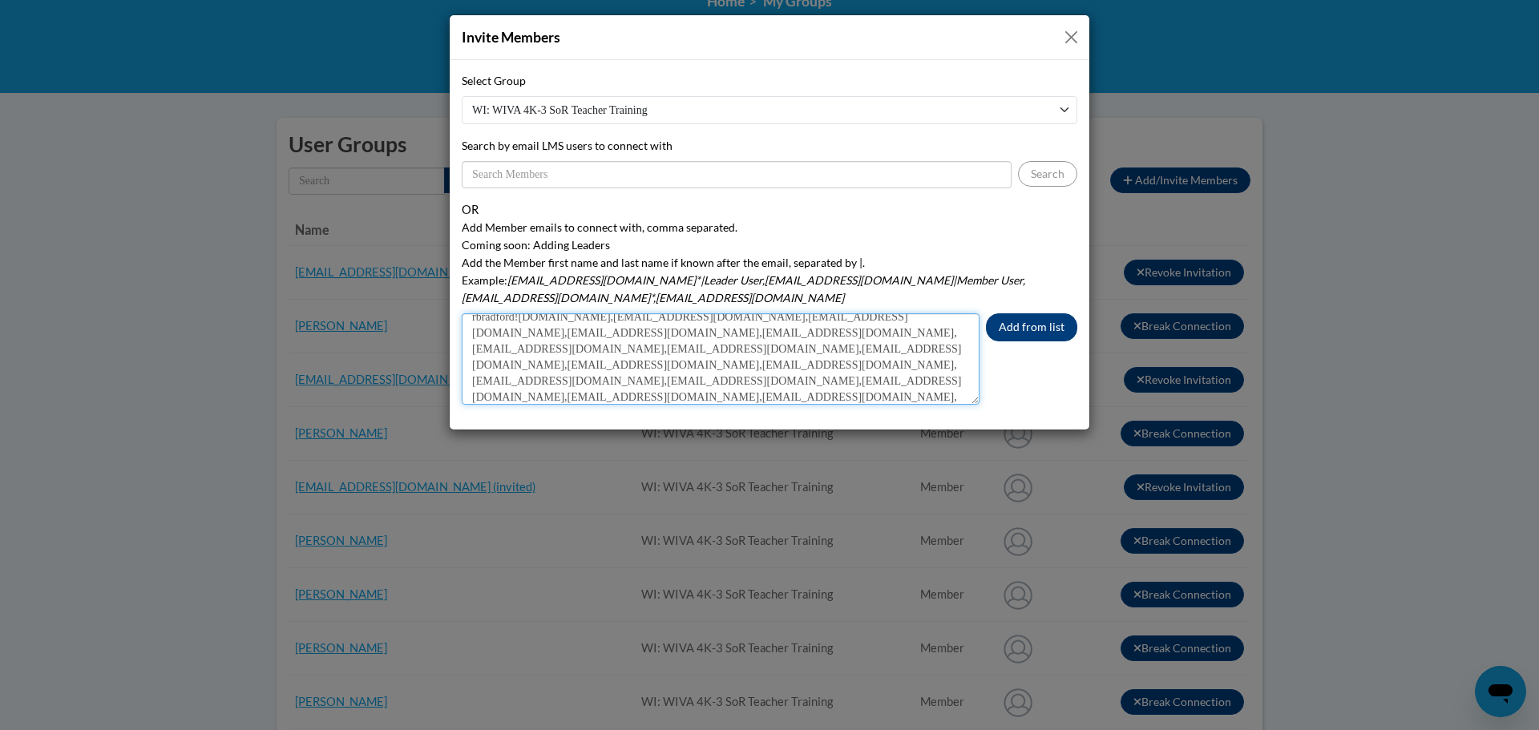
type textarea "rbradford![DOMAIN_NAME],[EMAIL_ADDRESS][DOMAIN_NAME],[EMAIL_ADDRESS][DOMAIN_NAM…"
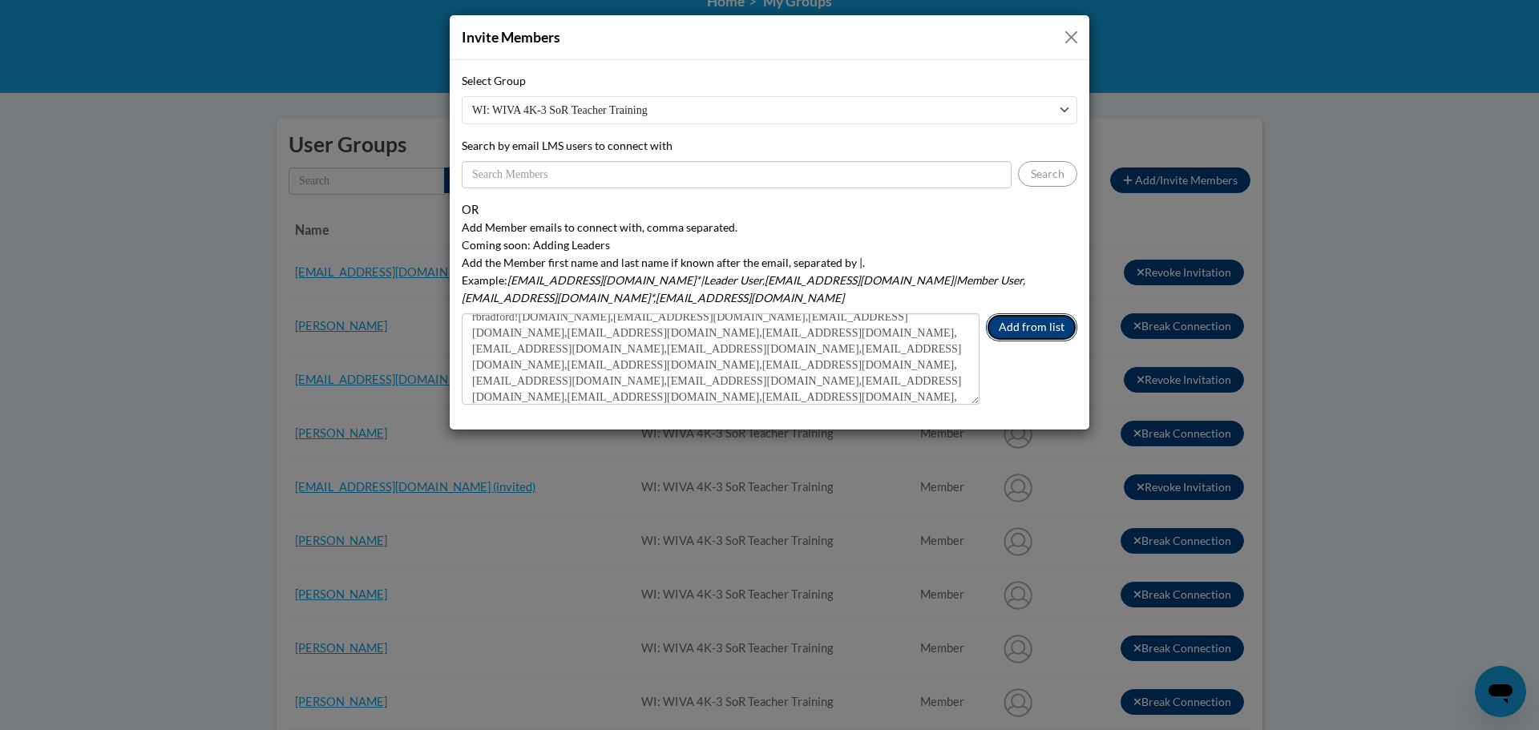
click at [1021, 313] on button "Add from list" at bounding box center [1031, 327] width 91 height 28
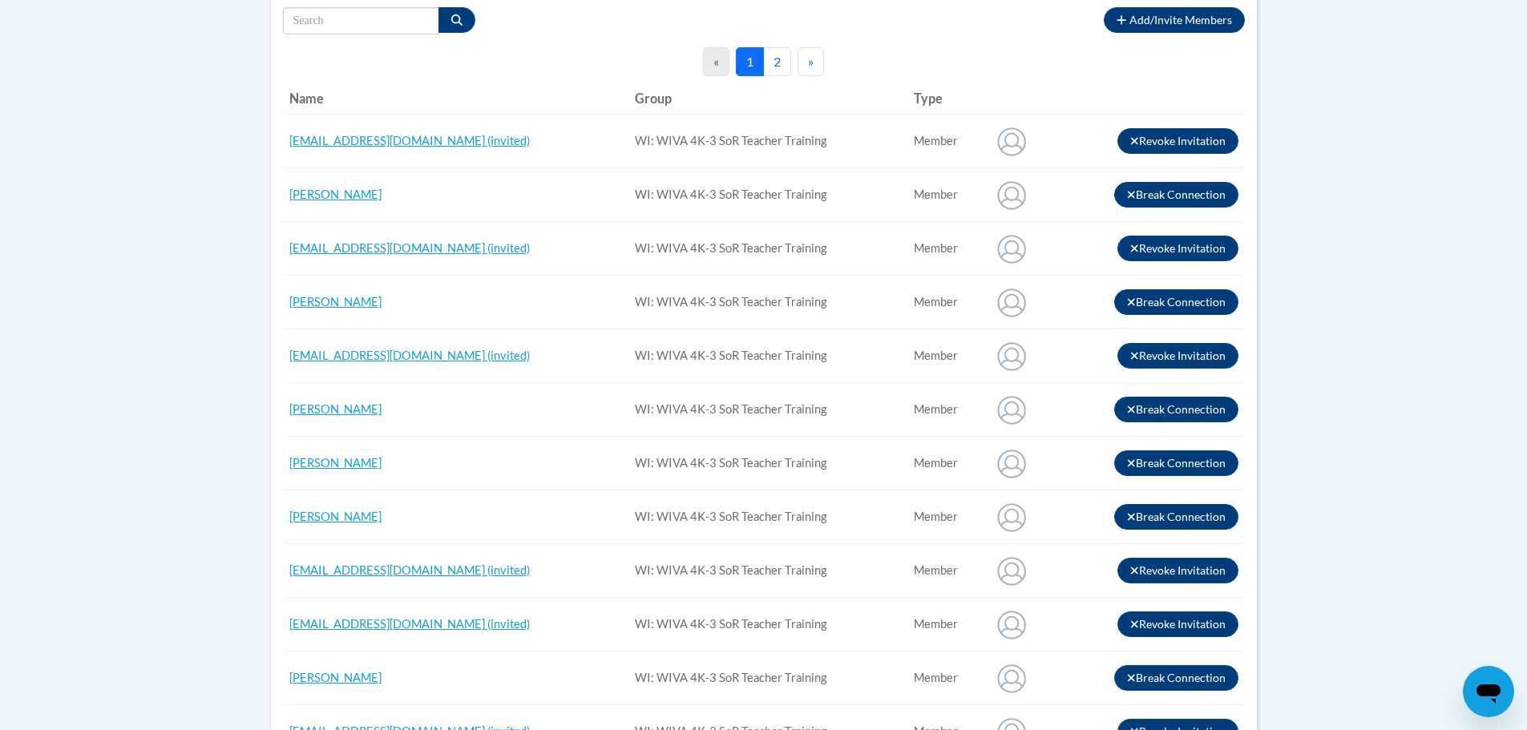
scroll to position [160, 0]
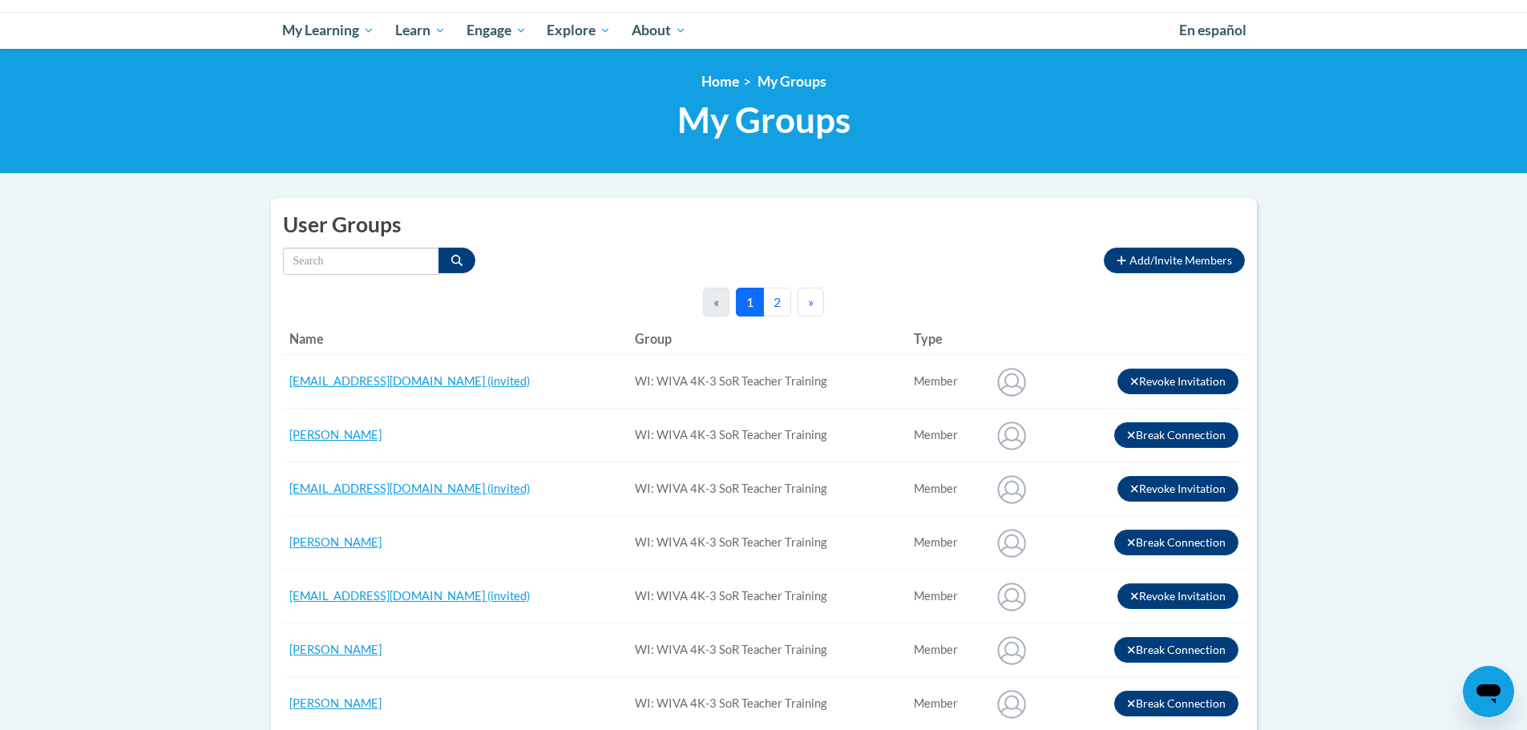
click at [774, 303] on button "2" at bounding box center [777, 302] width 28 height 29
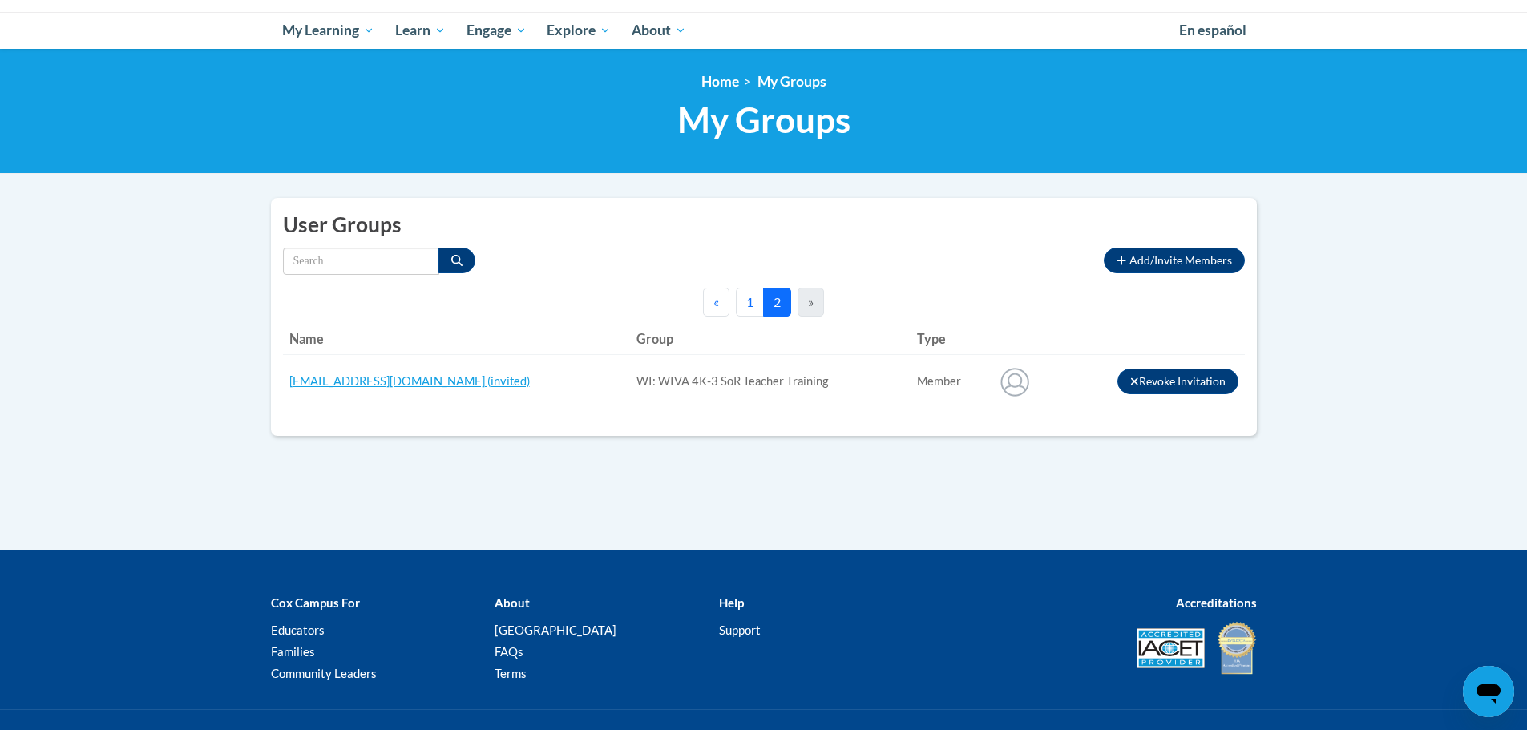
click at [716, 302] on span "«" at bounding box center [717, 301] width 6 height 15
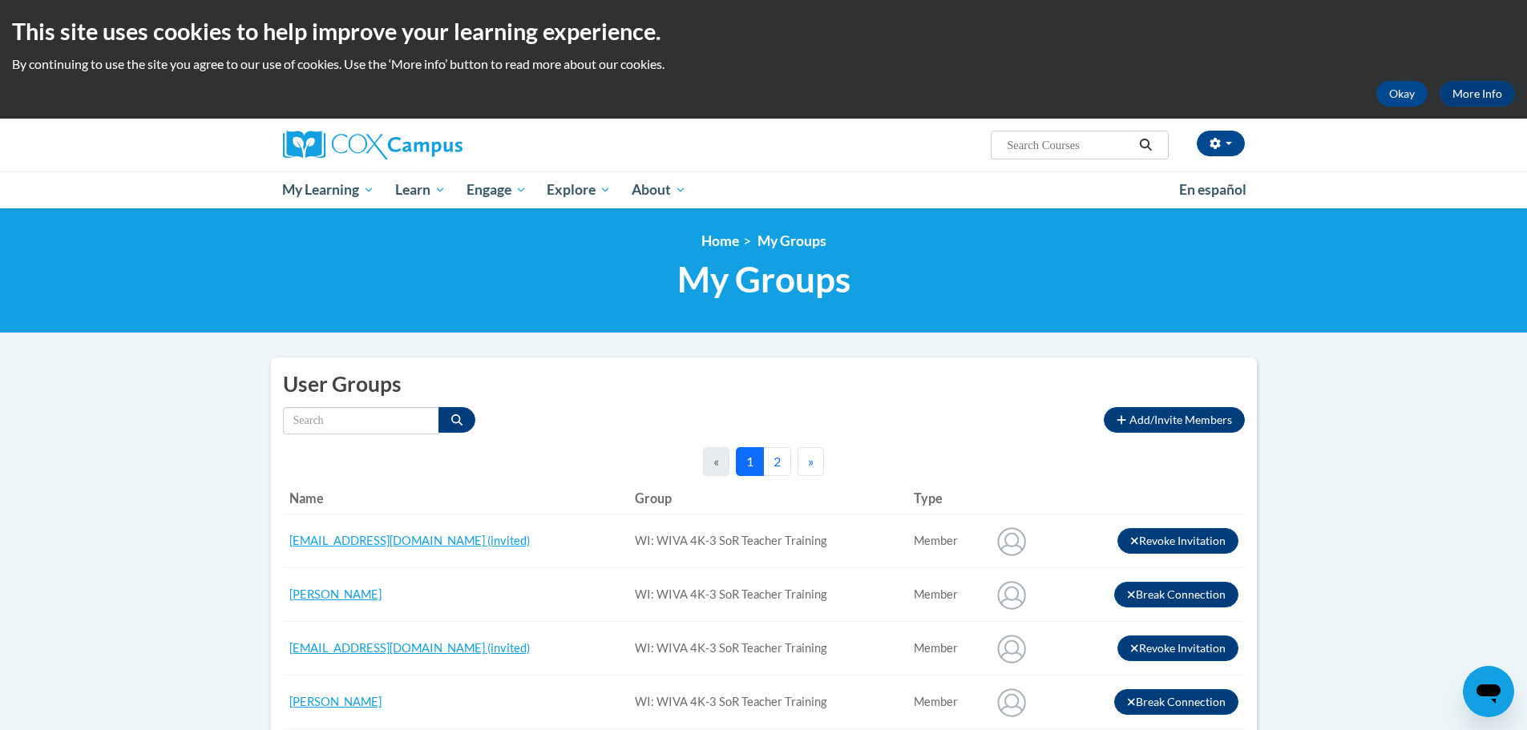
scroll to position [0, 0]
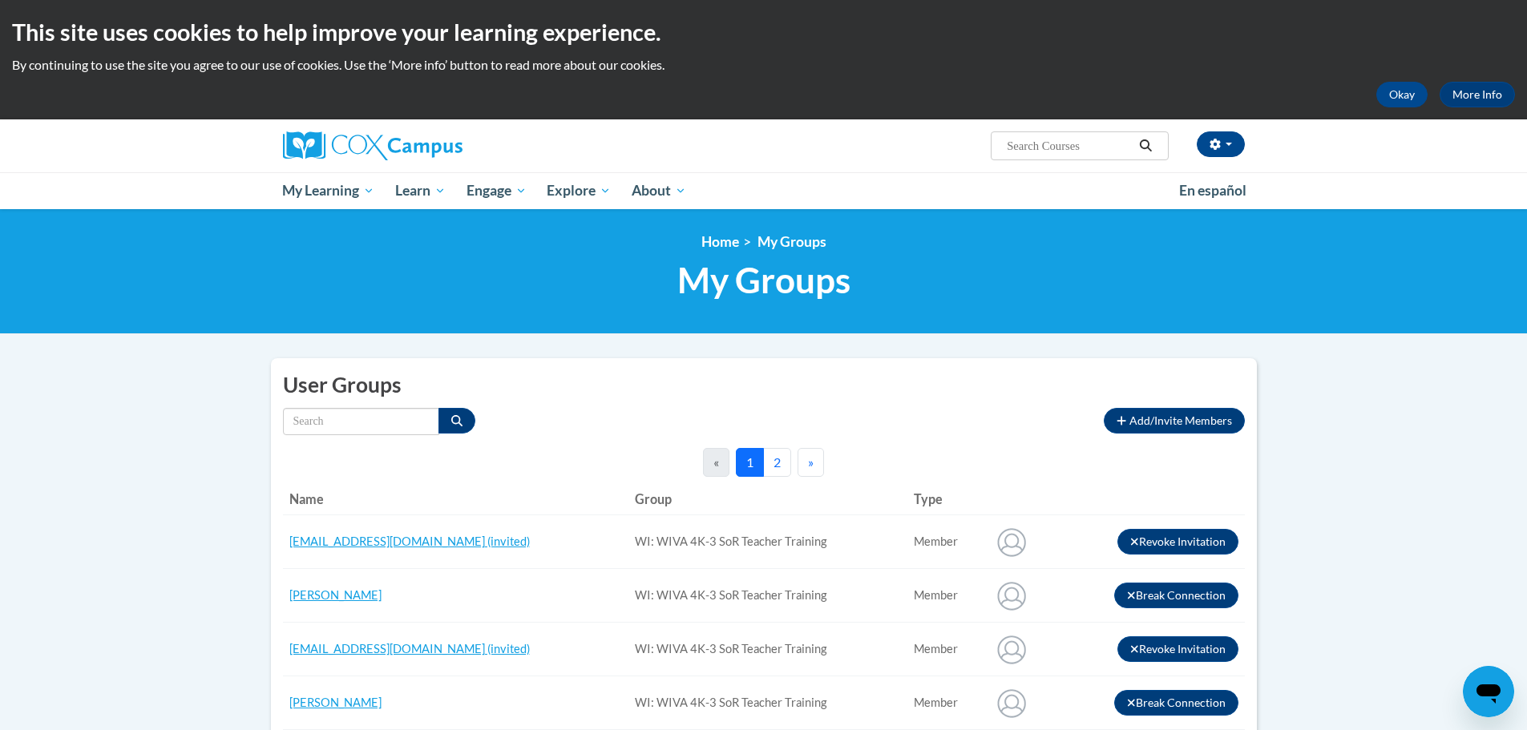
click at [775, 460] on button "2" at bounding box center [777, 462] width 28 height 29
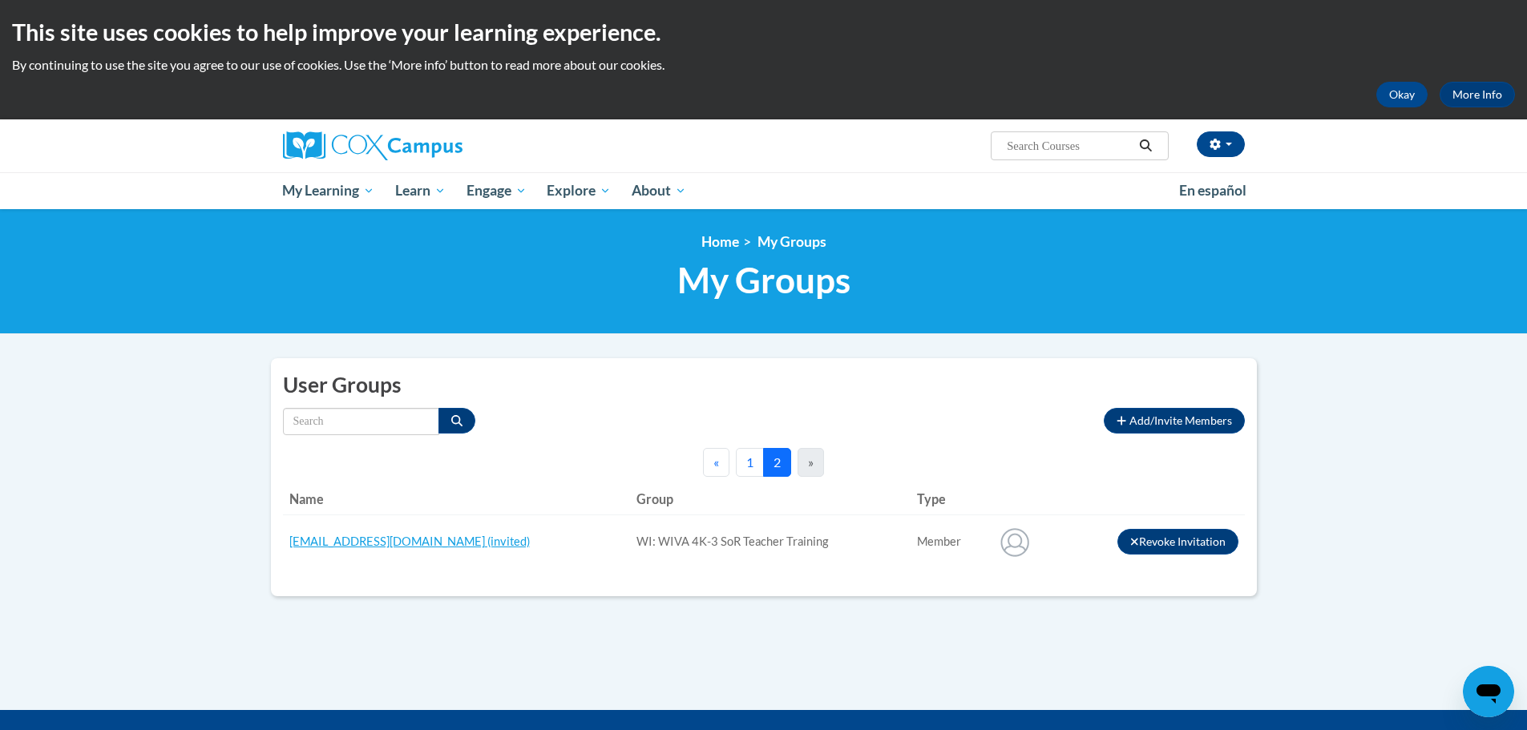
click at [751, 463] on button "1" at bounding box center [750, 462] width 28 height 29
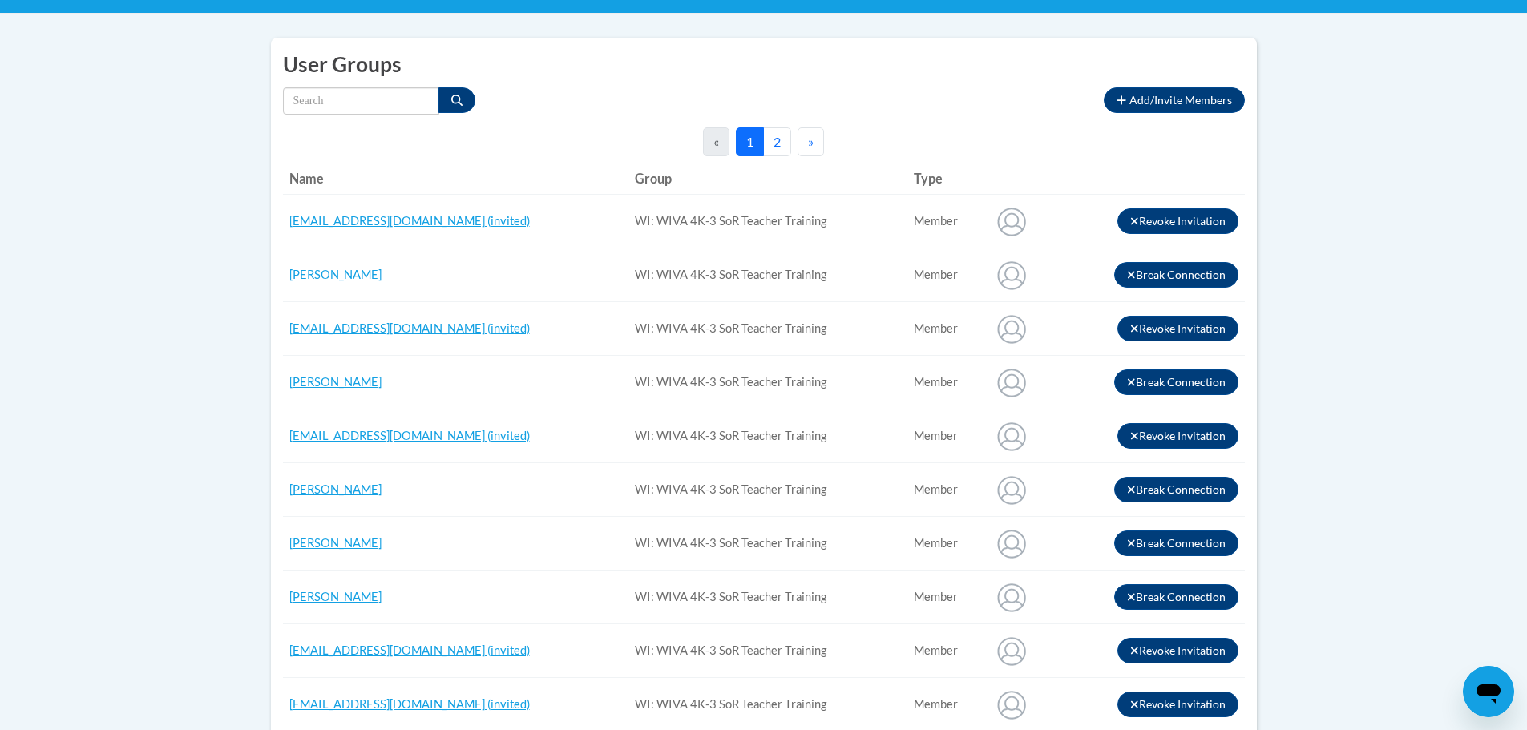
scroll to position [160, 0]
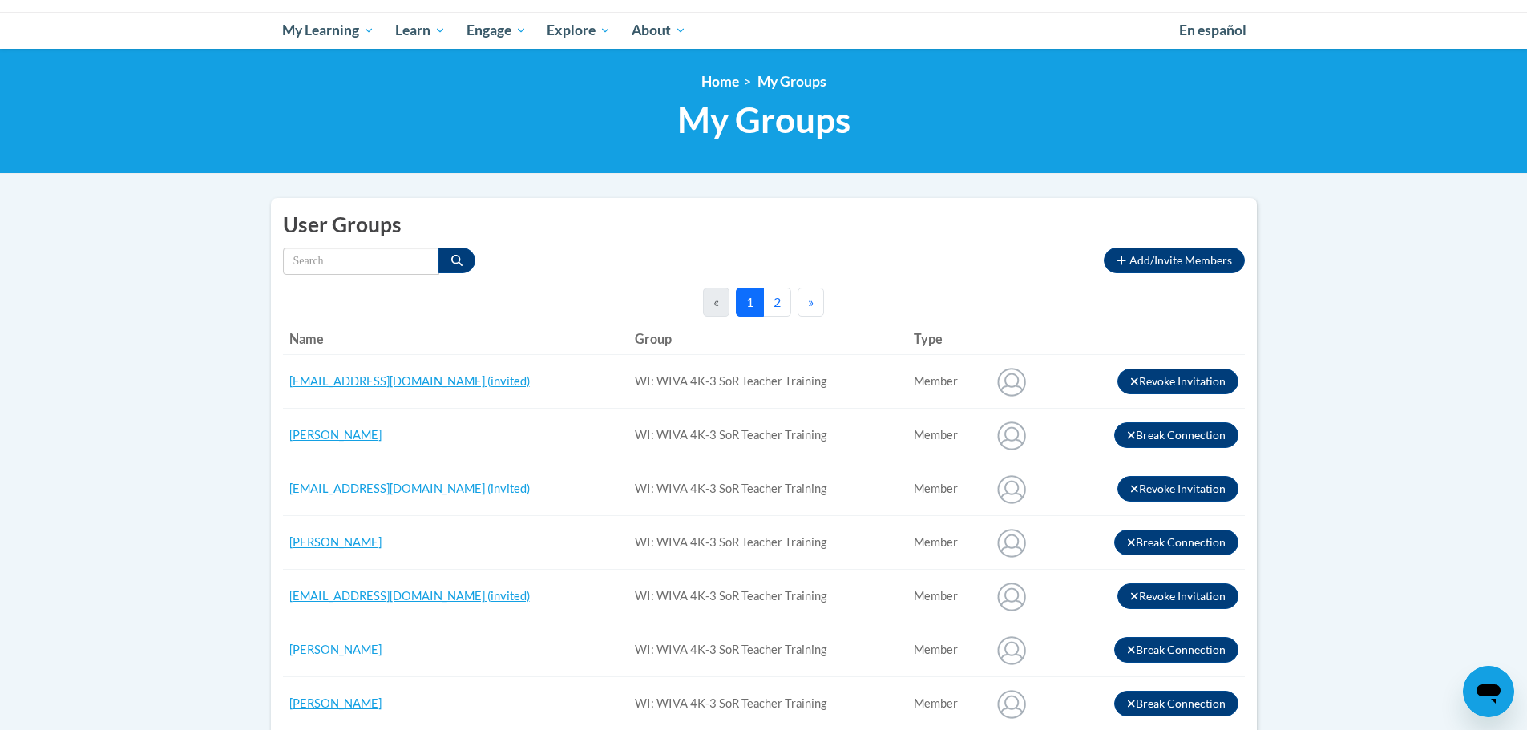
click at [770, 309] on button "2" at bounding box center [777, 302] width 28 height 29
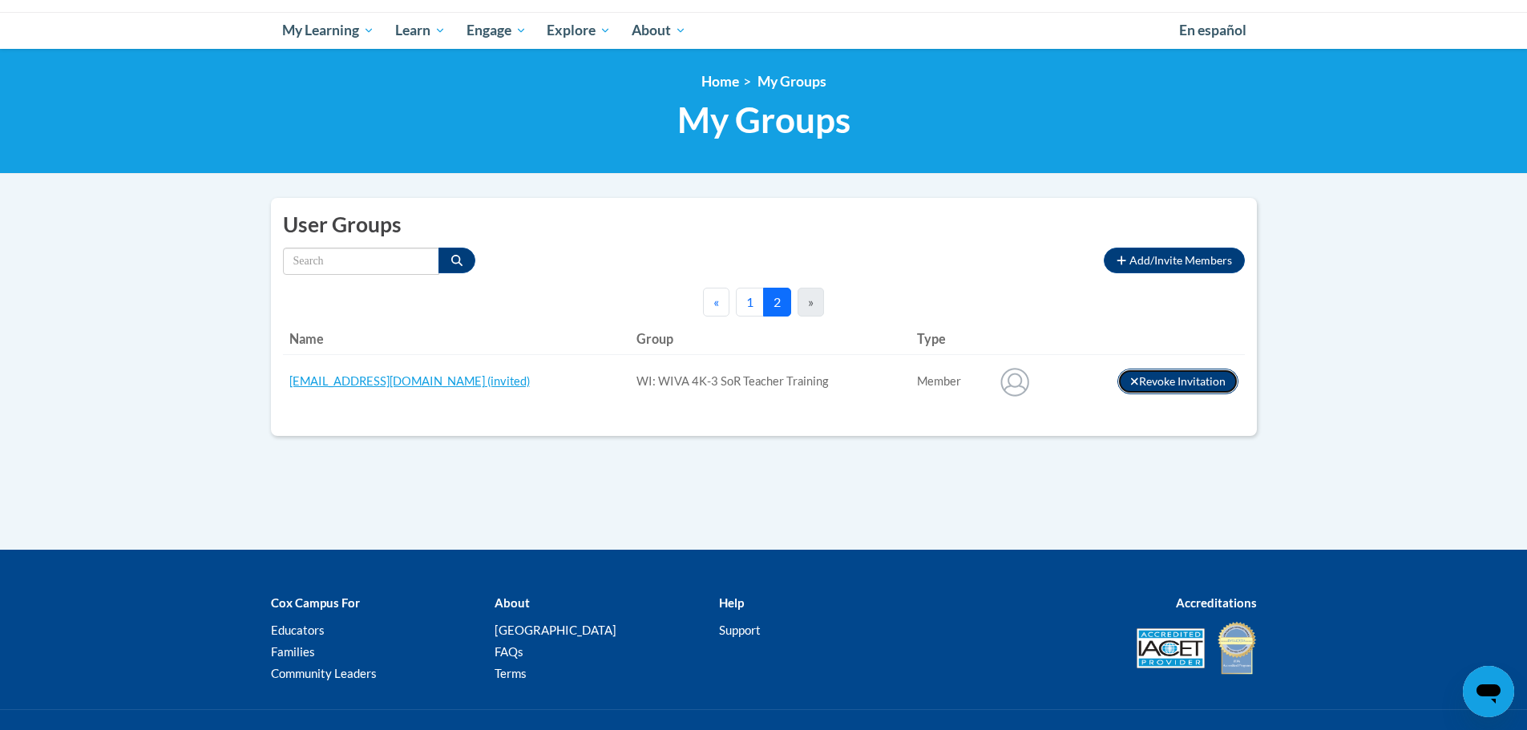
click at [1168, 386] on button "Revoke Invitation" at bounding box center [1178, 382] width 121 height 26
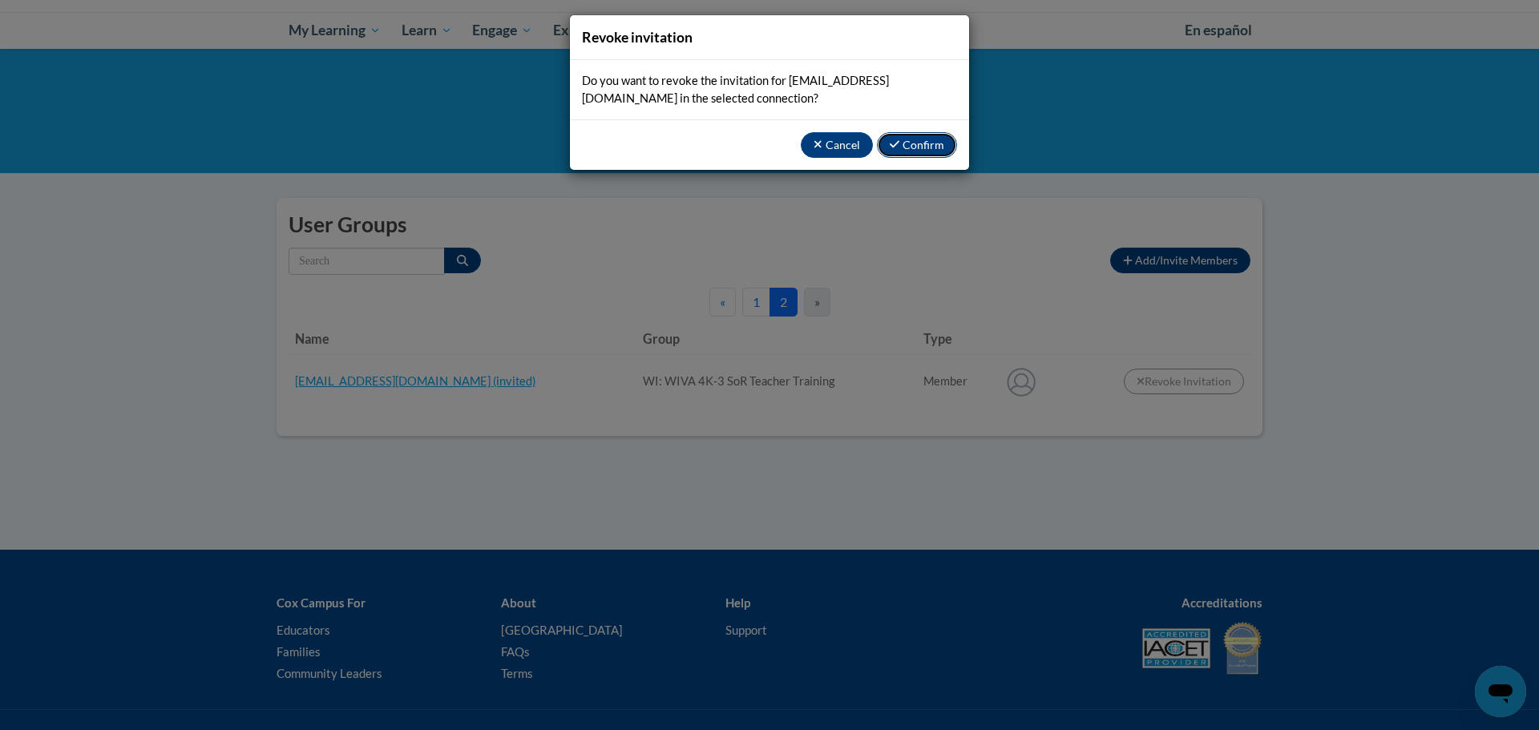
click at [904, 144] on button "Confirm" at bounding box center [917, 145] width 80 height 26
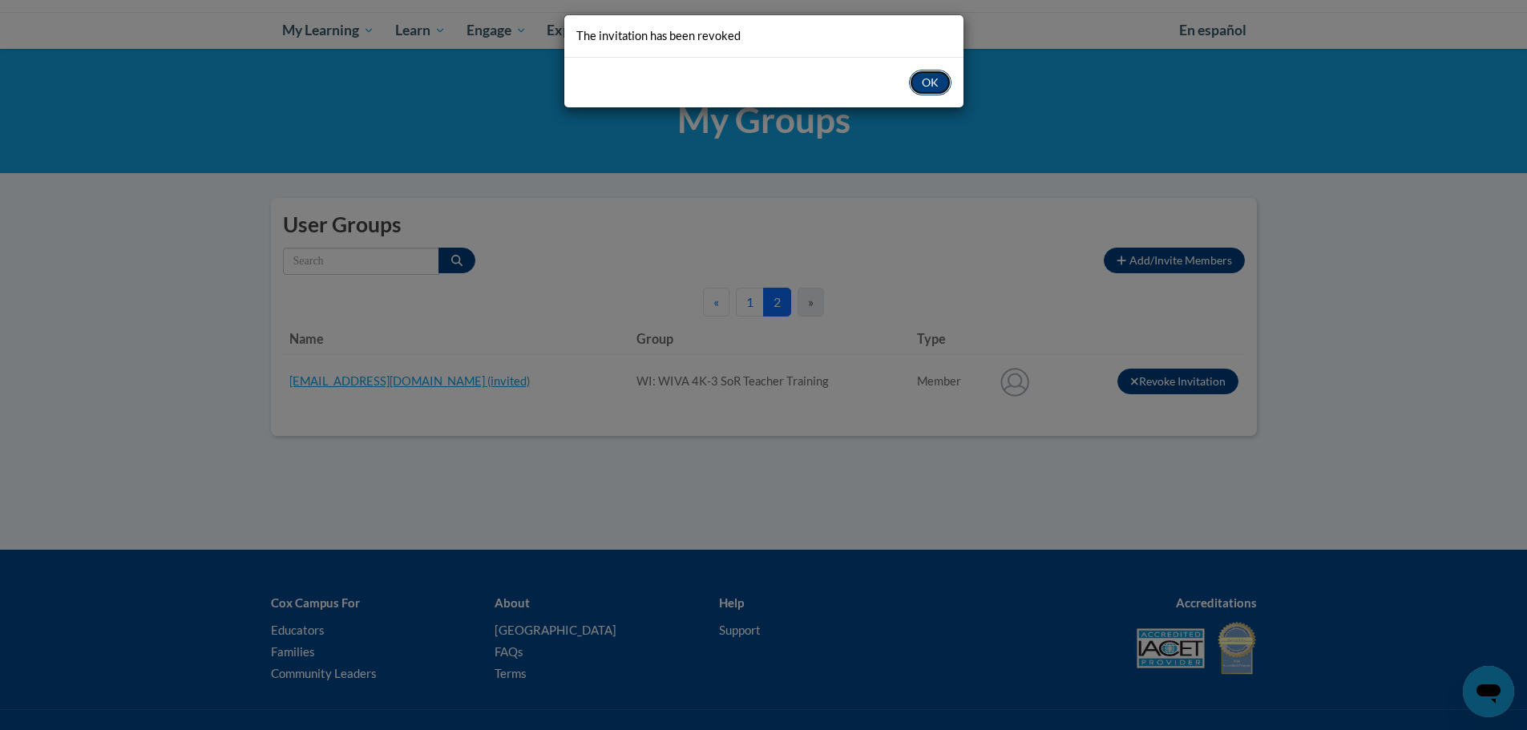
click at [931, 75] on button "OK" at bounding box center [930, 83] width 42 height 26
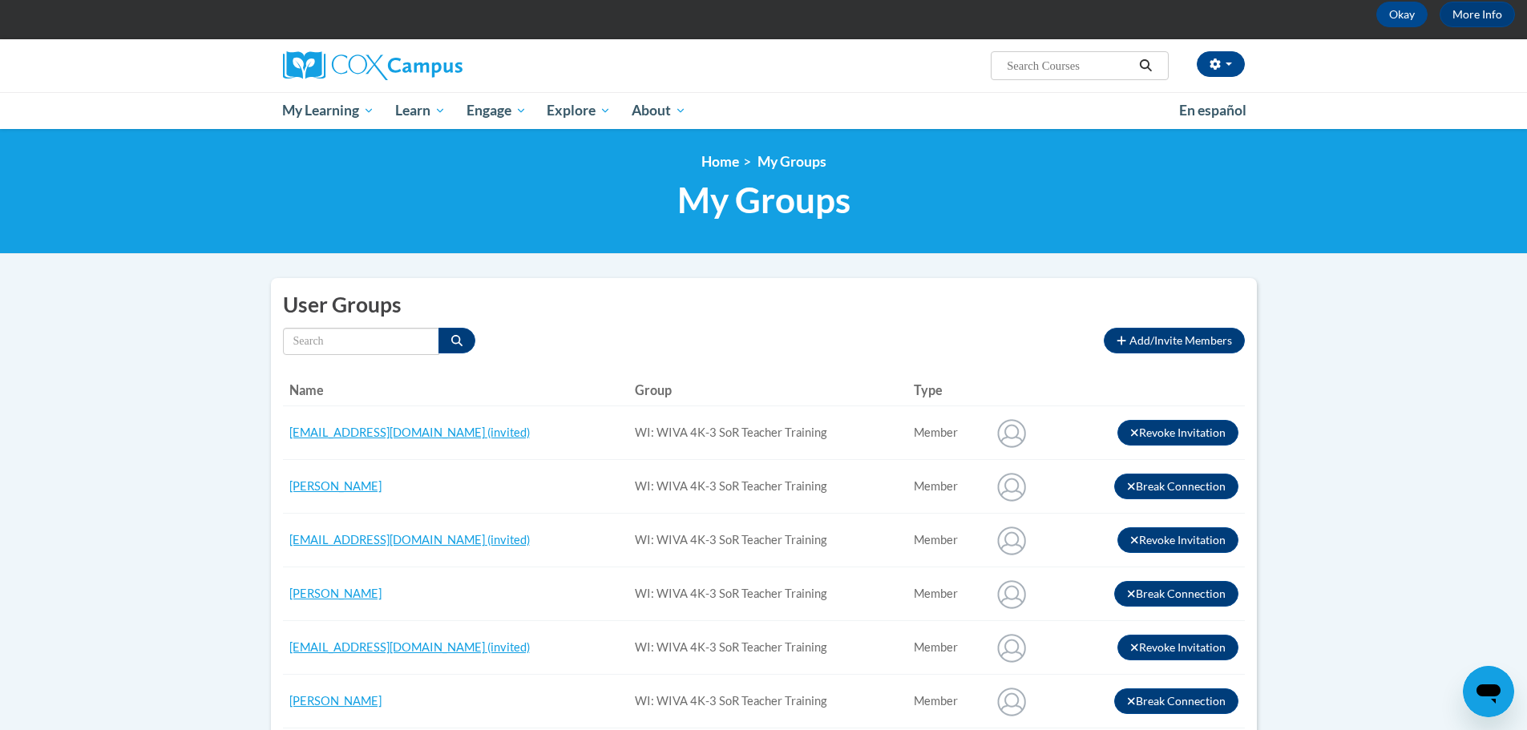
scroll to position [0, 0]
